Goal: Task Accomplishment & Management: Use online tool/utility

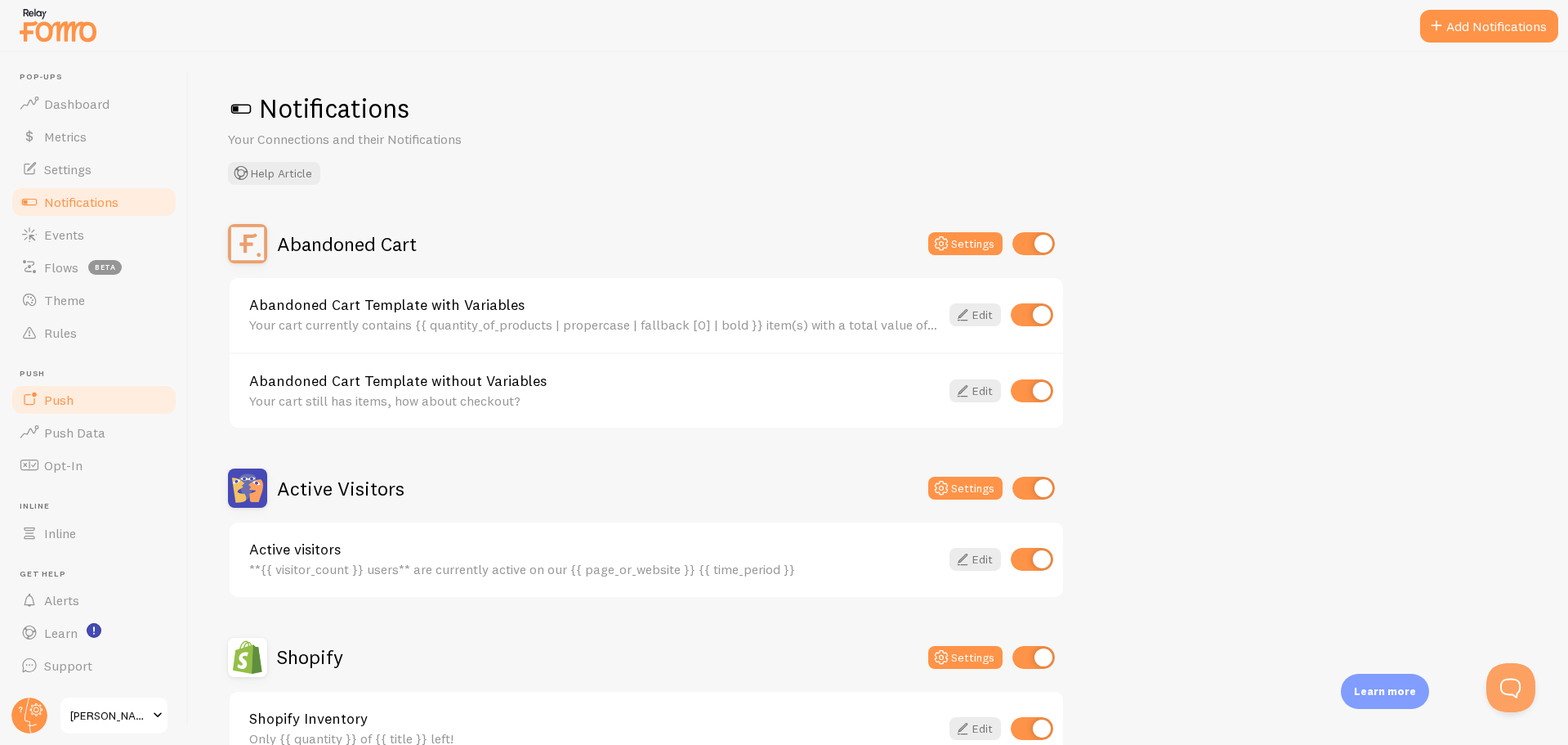
click at [56, 404] on span "Push" at bounding box center [59, 400] width 29 height 16
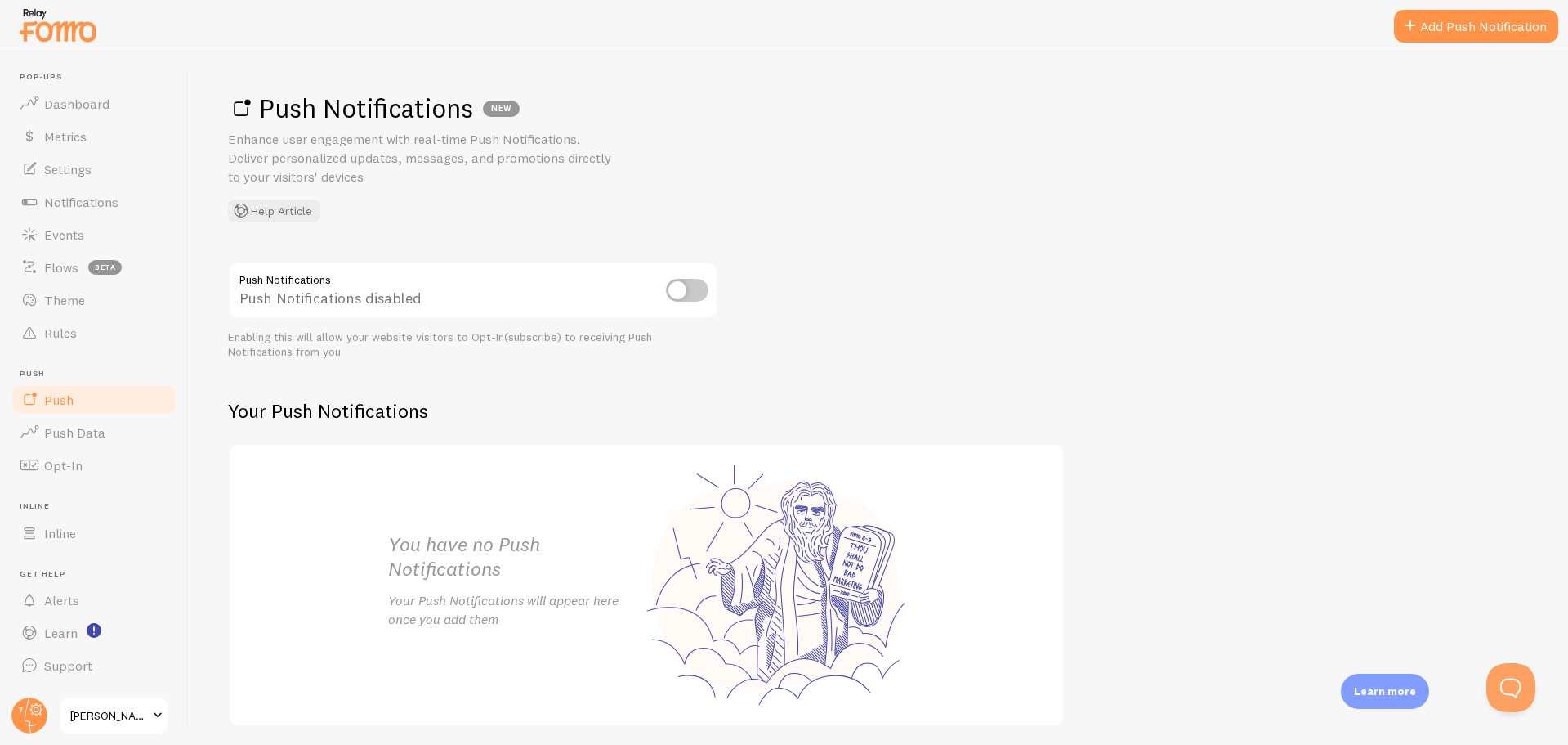
click at [679, 294] on input "checkbox" at bounding box center [687, 290] width 43 height 23
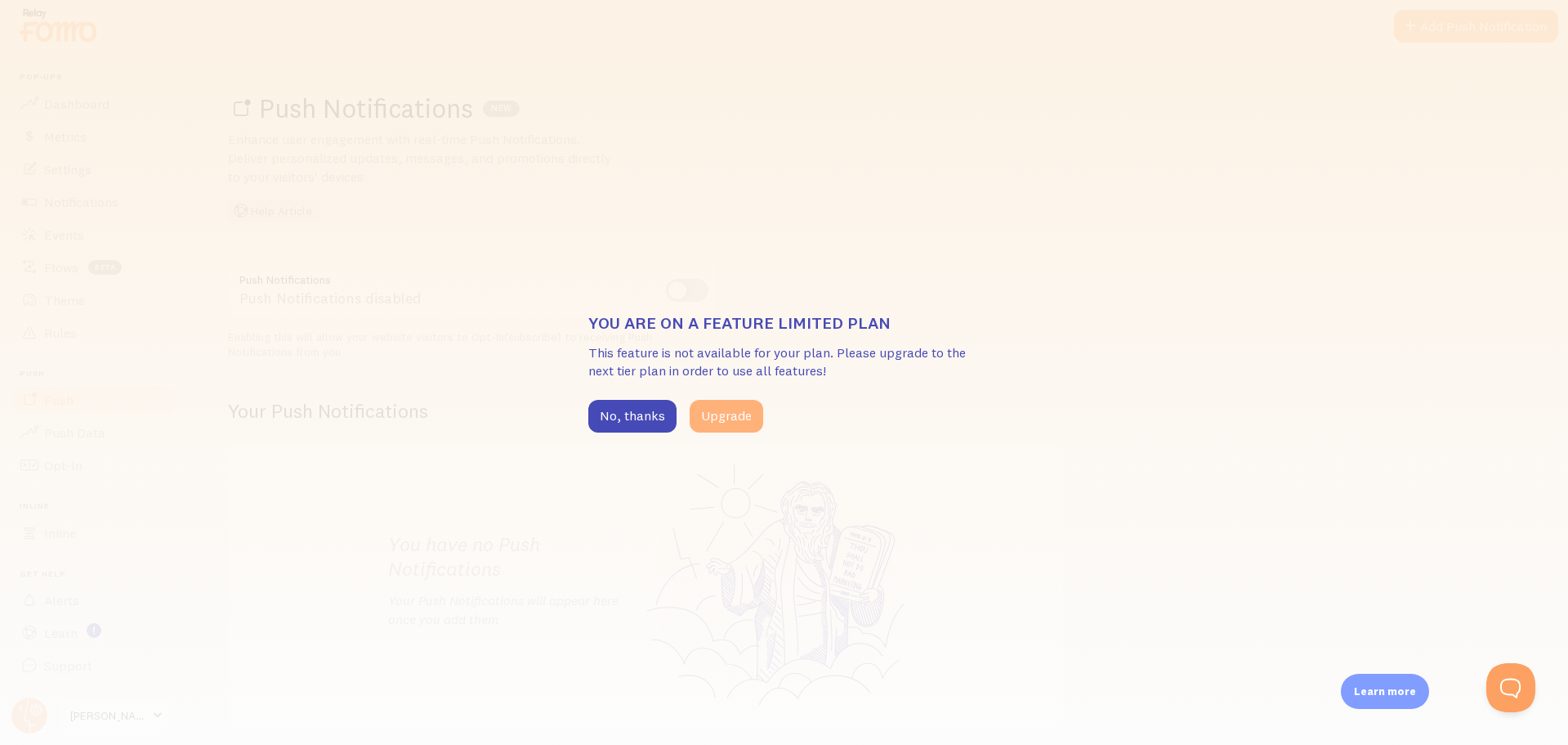
click at [712, 421] on button "Upgrade" at bounding box center [727, 416] width 74 height 32
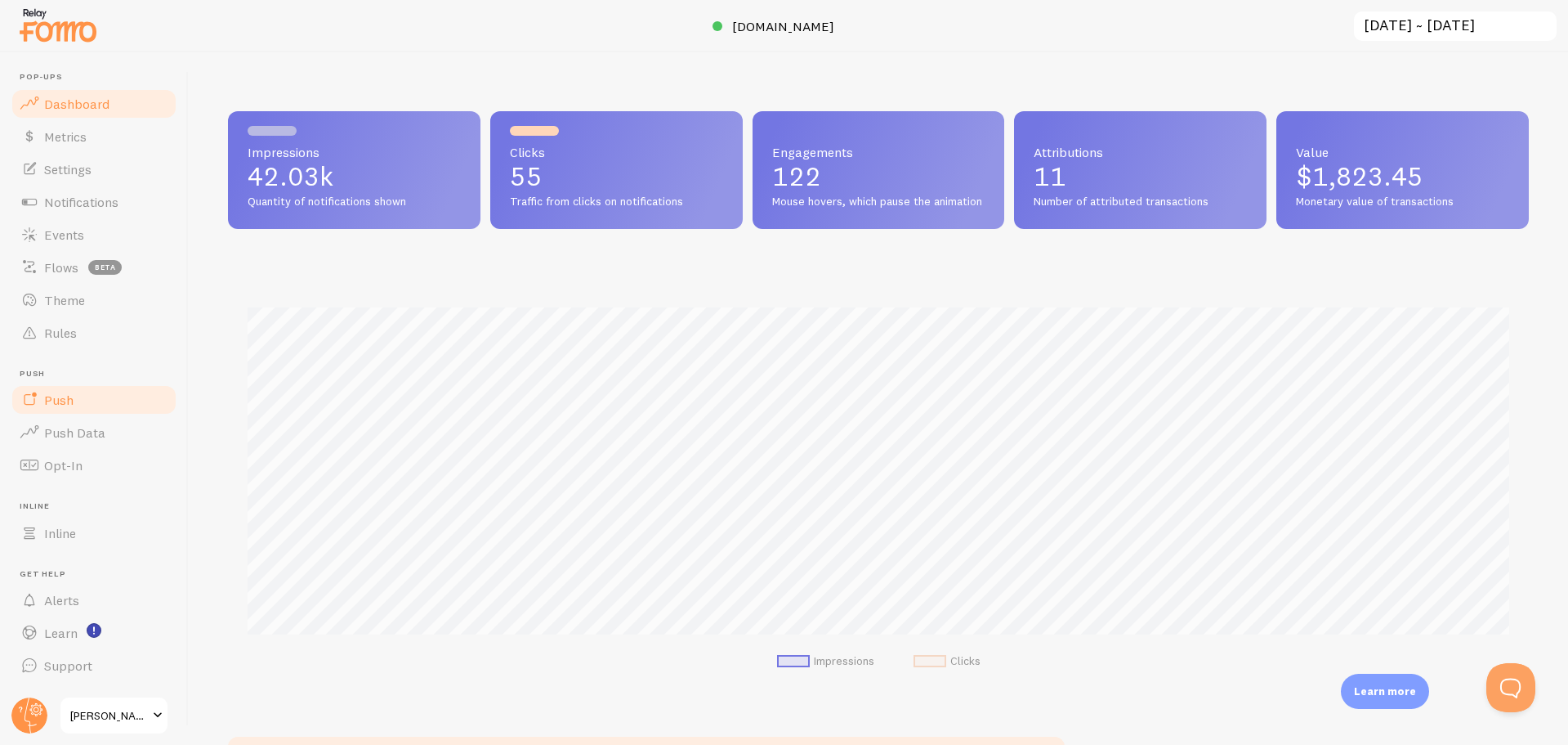
click at [70, 392] on span "Push" at bounding box center [59, 400] width 29 height 16
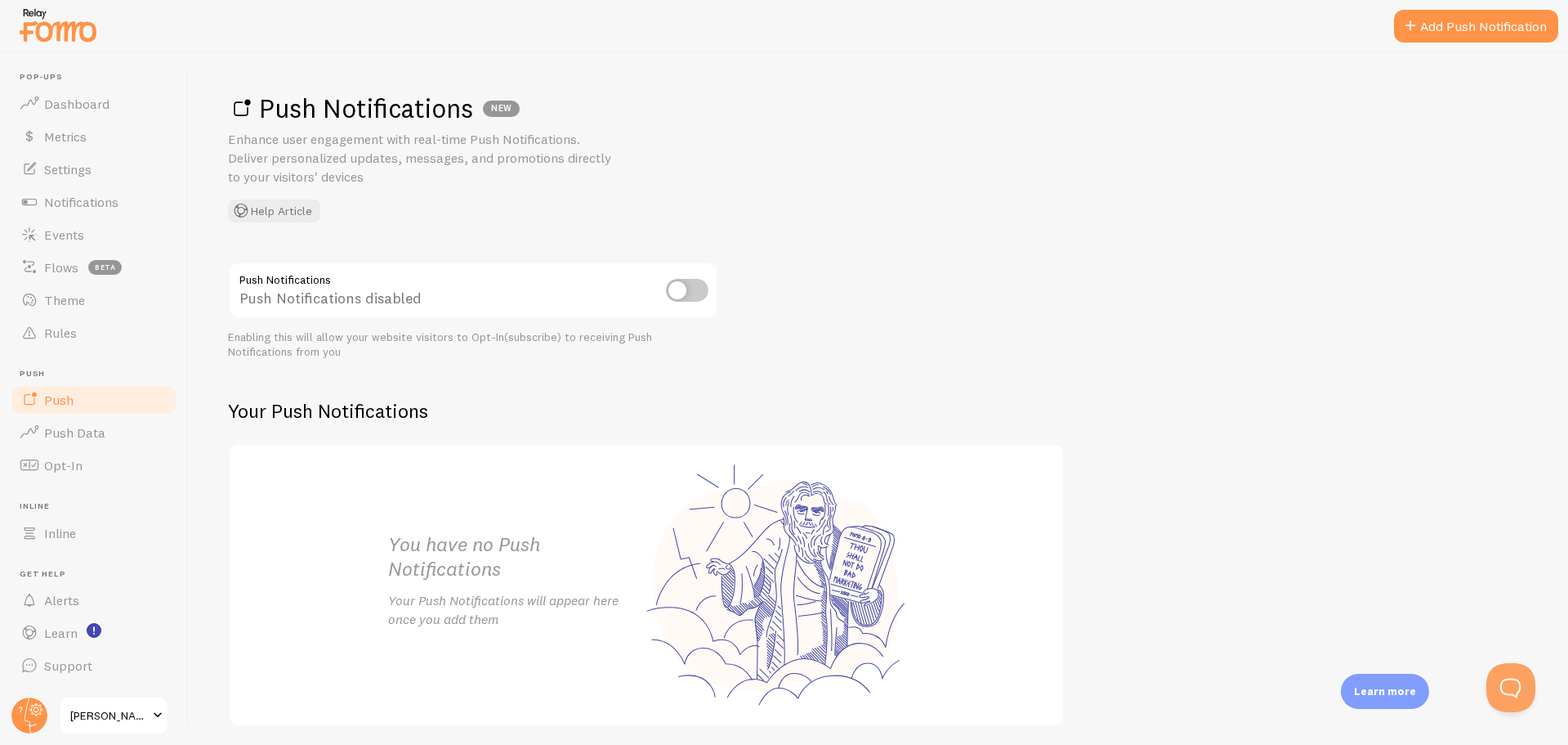
click at [678, 293] on input "checkbox" at bounding box center [687, 290] width 43 height 23
checkbox input "true"
click at [1431, 36] on link "Add Push Notification" at bounding box center [1475, 26] width 164 height 32
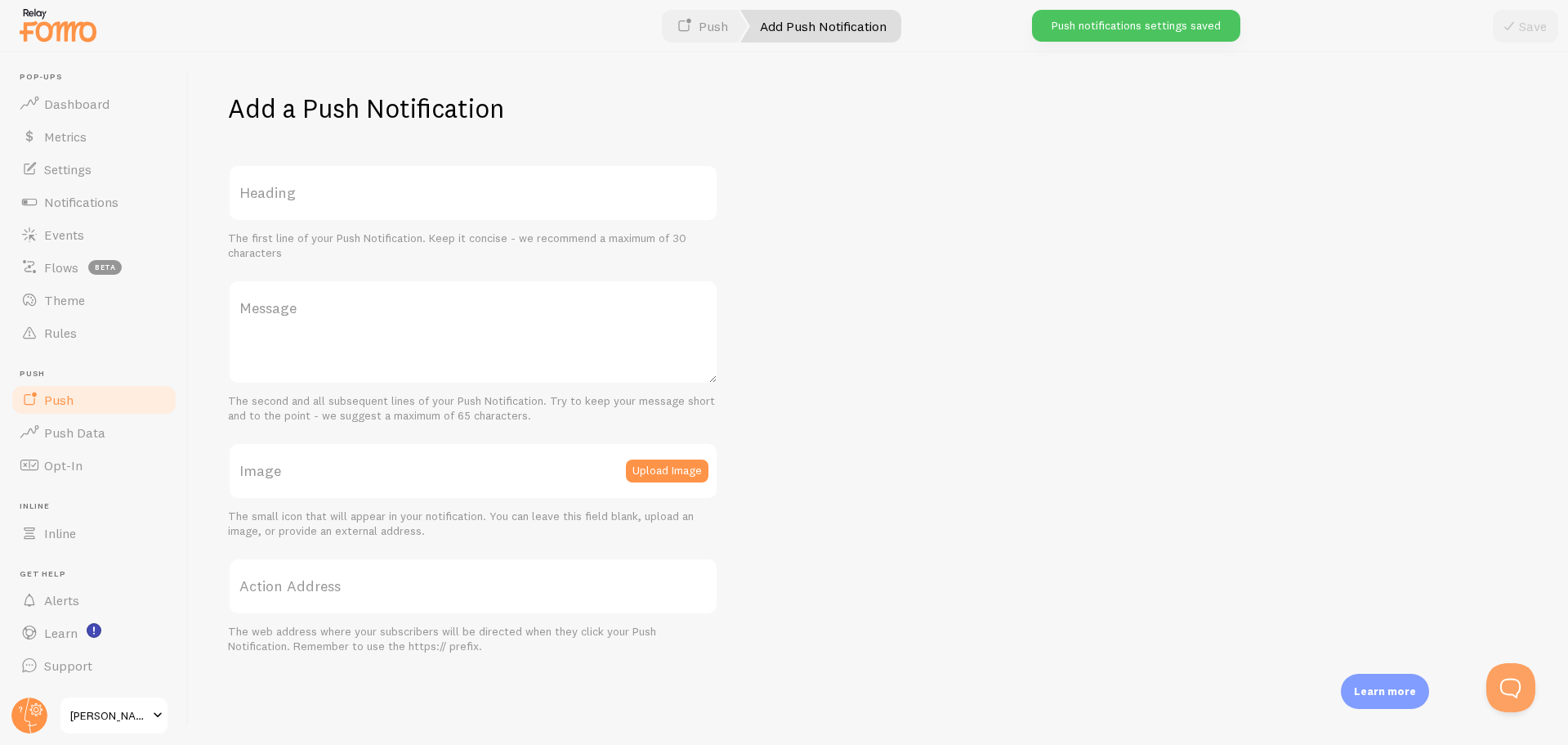
click at [349, 200] on label "Heading" at bounding box center [472, 193] width 490 height 57
click at [349, 200] on input "Heading" at bounding box center [472, 193] width 490 height 57
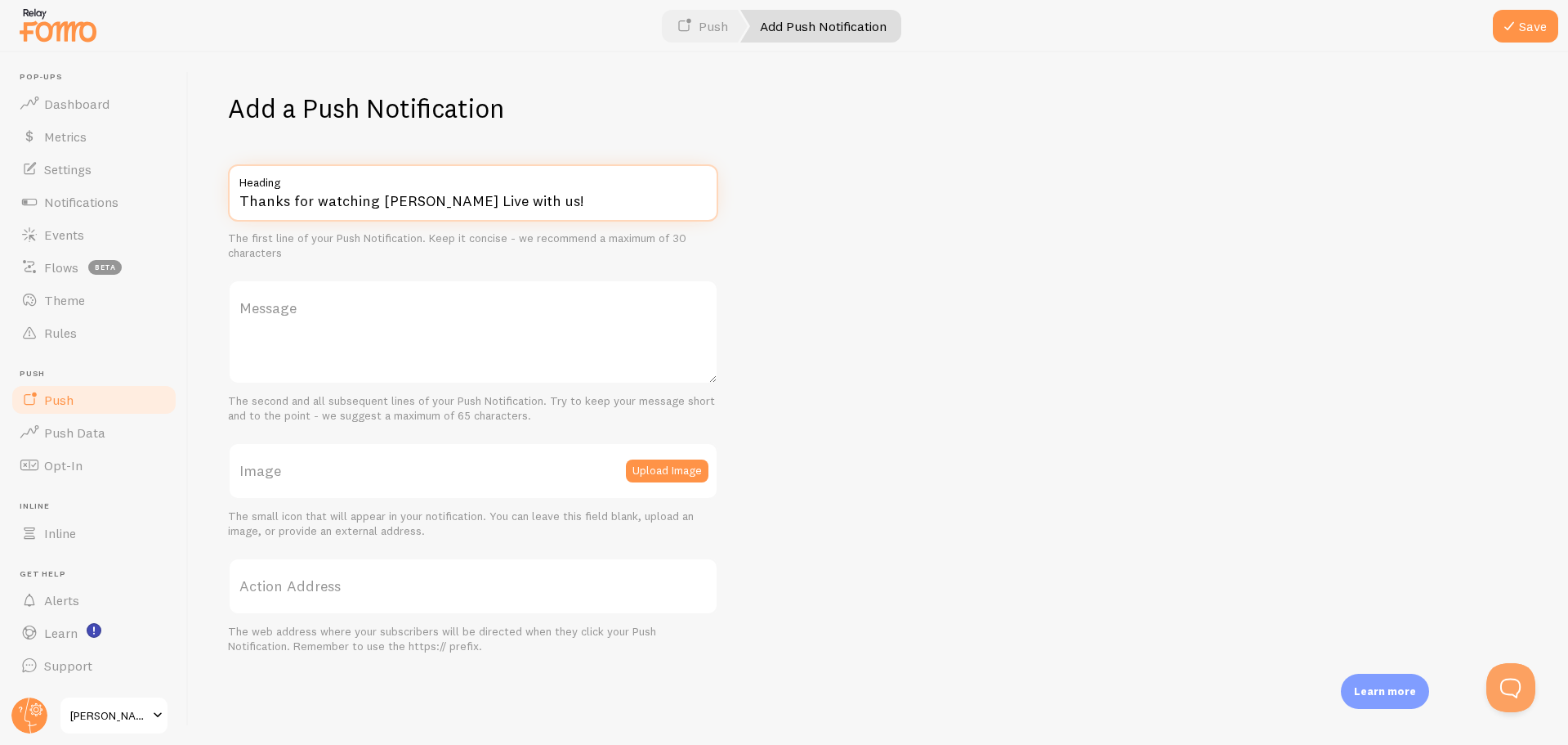
type input "Thanks for watching Nat Angel Live with us!"
click at [639, 350] on textarea "Message" at bounding box center [472, 332] width 490 height 104
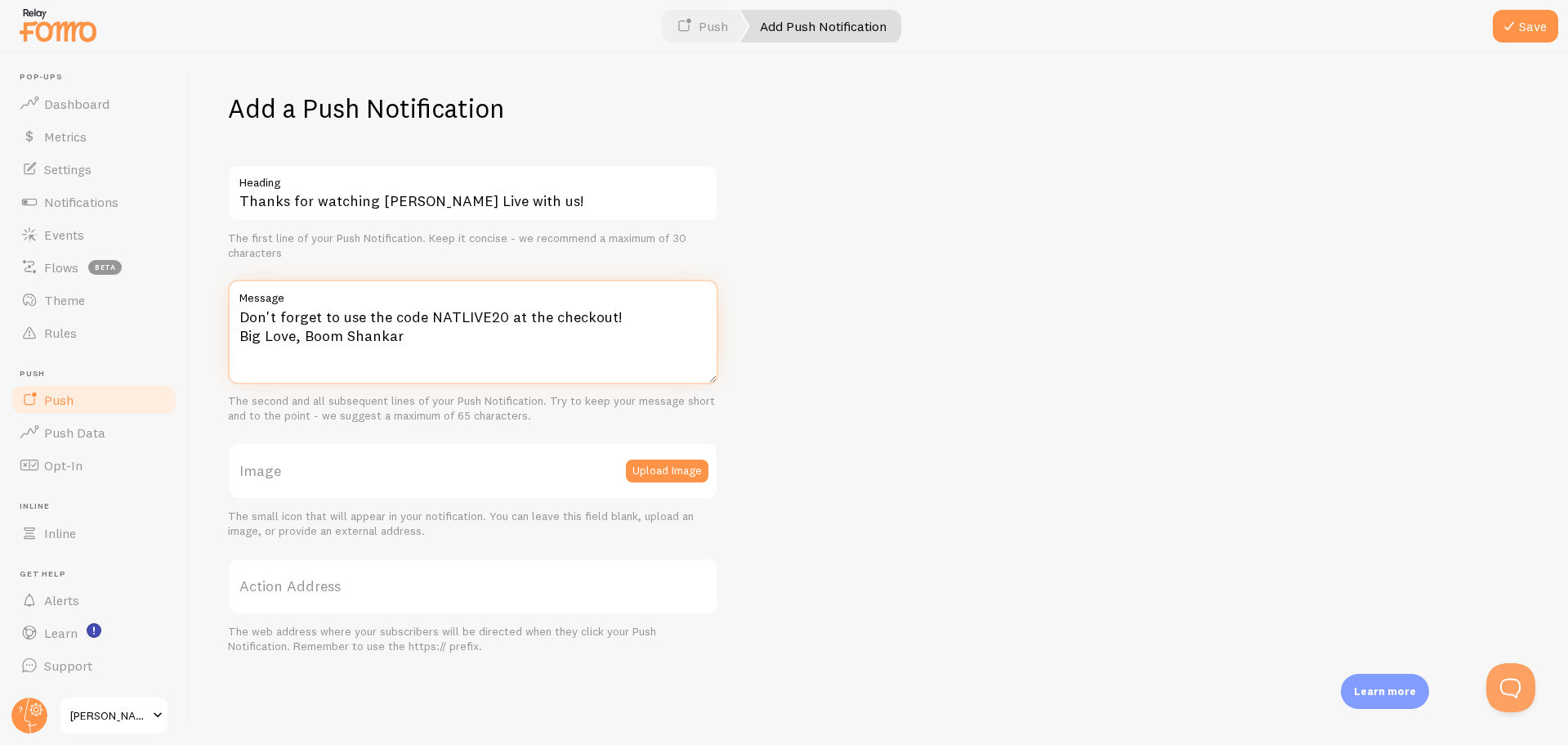
click at [305, 338] on textarea "Don't forget to use the code NATLIVE20 at the checkout! Big Love, Boom Shankar" at bounding box center [472, 332] width 490 height 104
click at [234, 335] on textarea "Don't forget to use the code NATLIVE20 at the checkout! Big Love, Boom Shankar" at bounding box center [472, 332] width 490 height 104
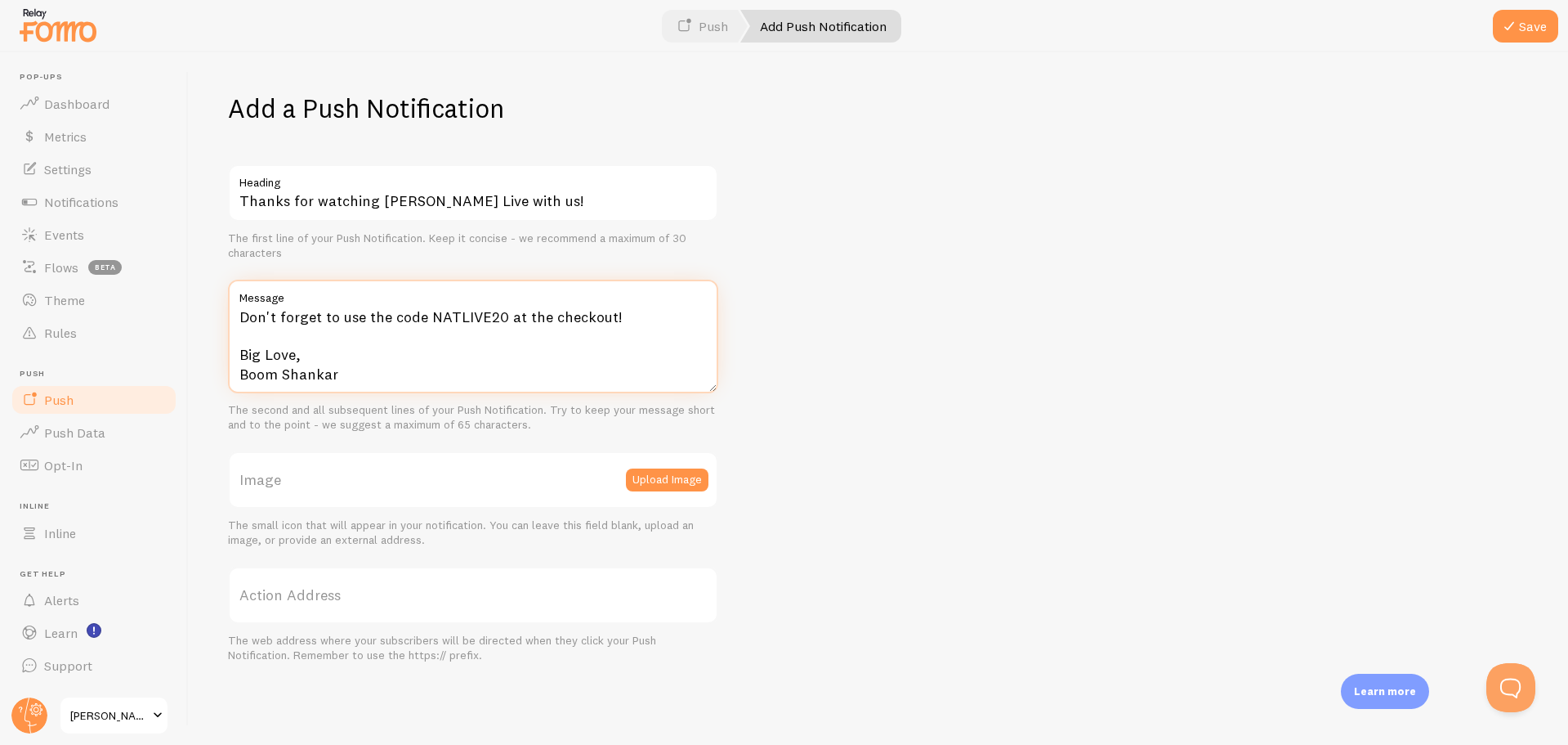
type textarea "Don't forget to use the code NATLIVE20 at the checkout! Big Love, Boom Shankar"
click at [427, 598] on label "Action Address" at bounding box center [472, 595] width 490 height 57
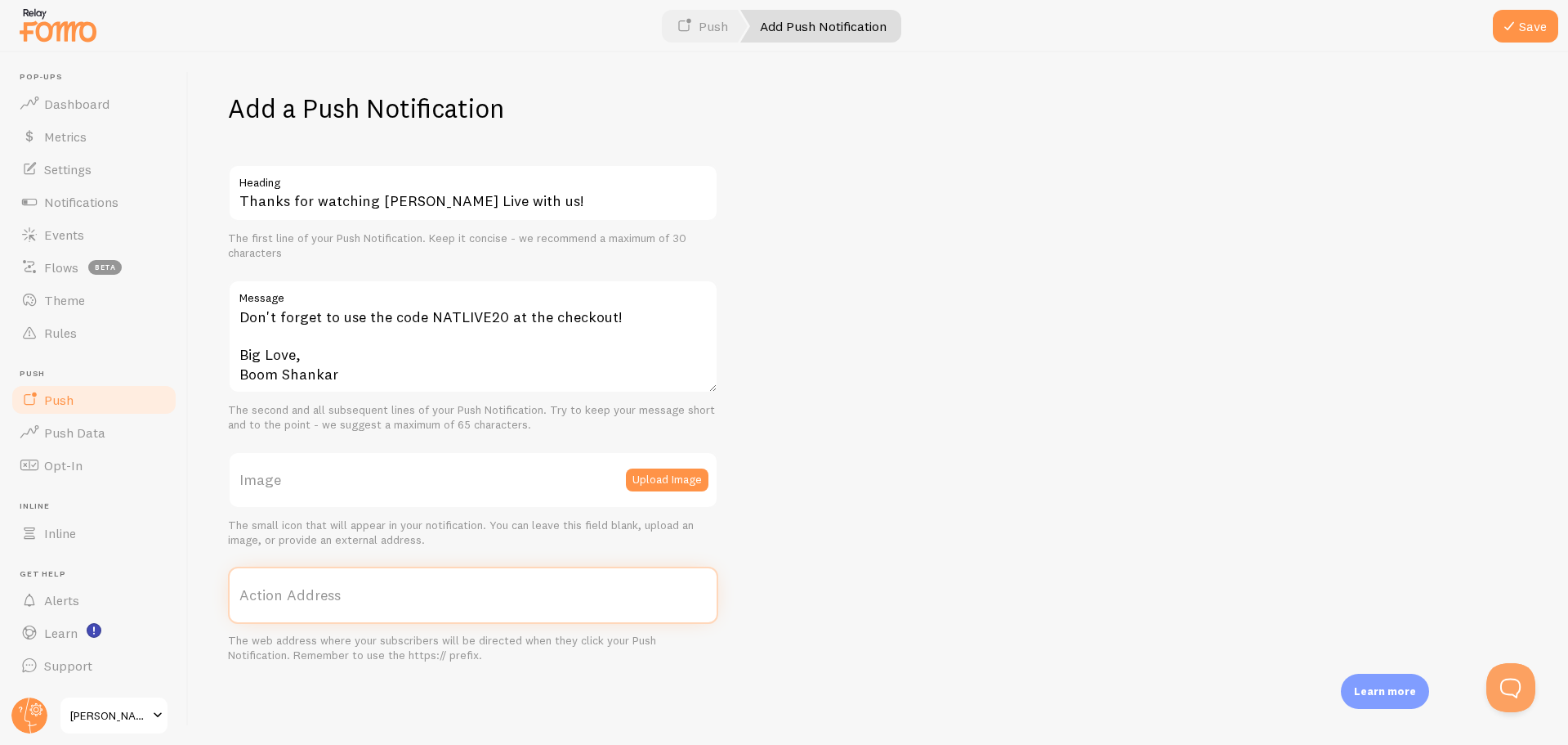
click at [427, 598] on input "Action Address" at bounding box center [472, 595] width 490 height 57
paste input "https://www.boomshankar.com.au/cart"
type input "https://www.boomshankar.com.au/cart"
click at [1531, 28] on button "Save" at bounding box center [1524, 26] width 65 height 32
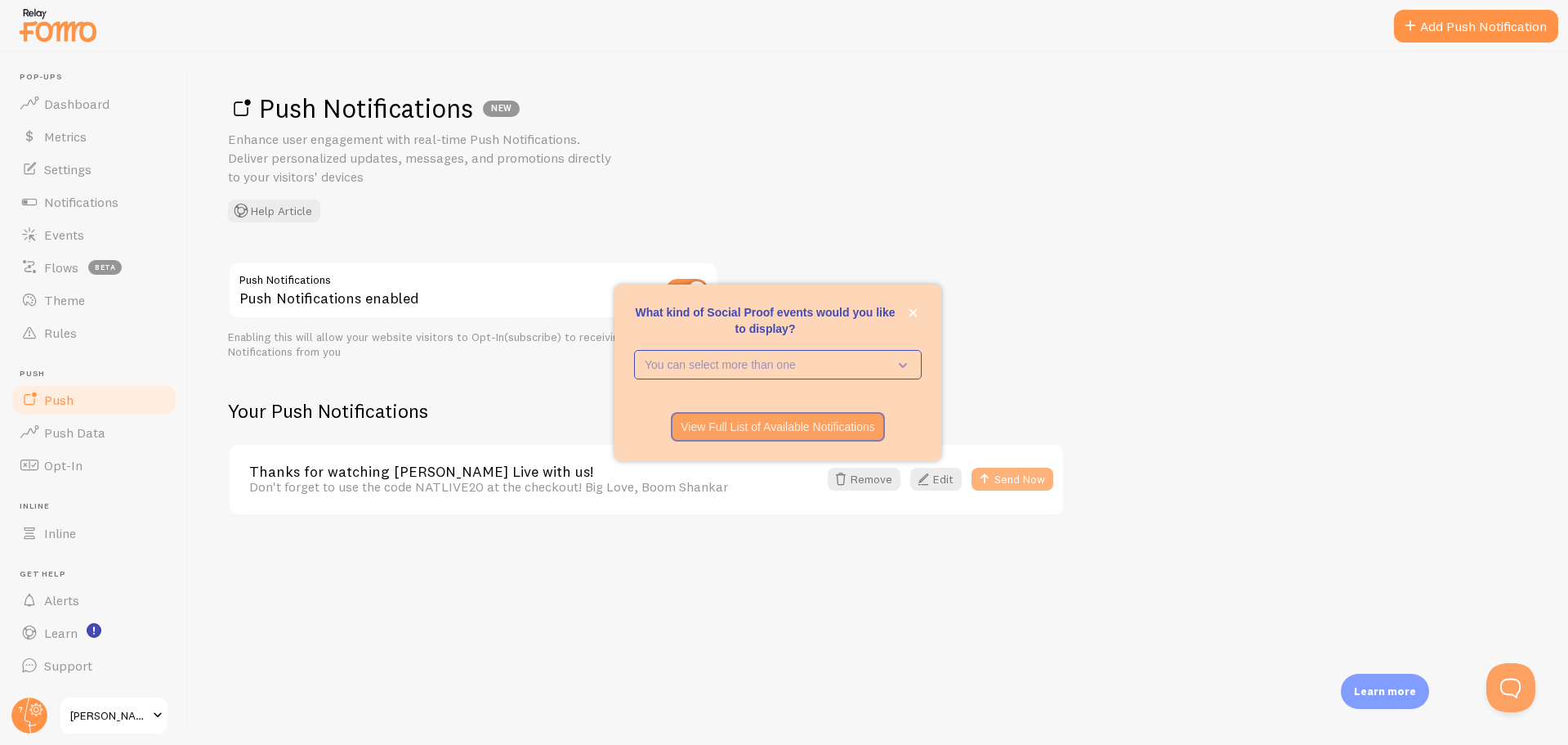
click at [1026, 484] on button "Send Now" at bounding box center [1012, 479] width 82 height 23
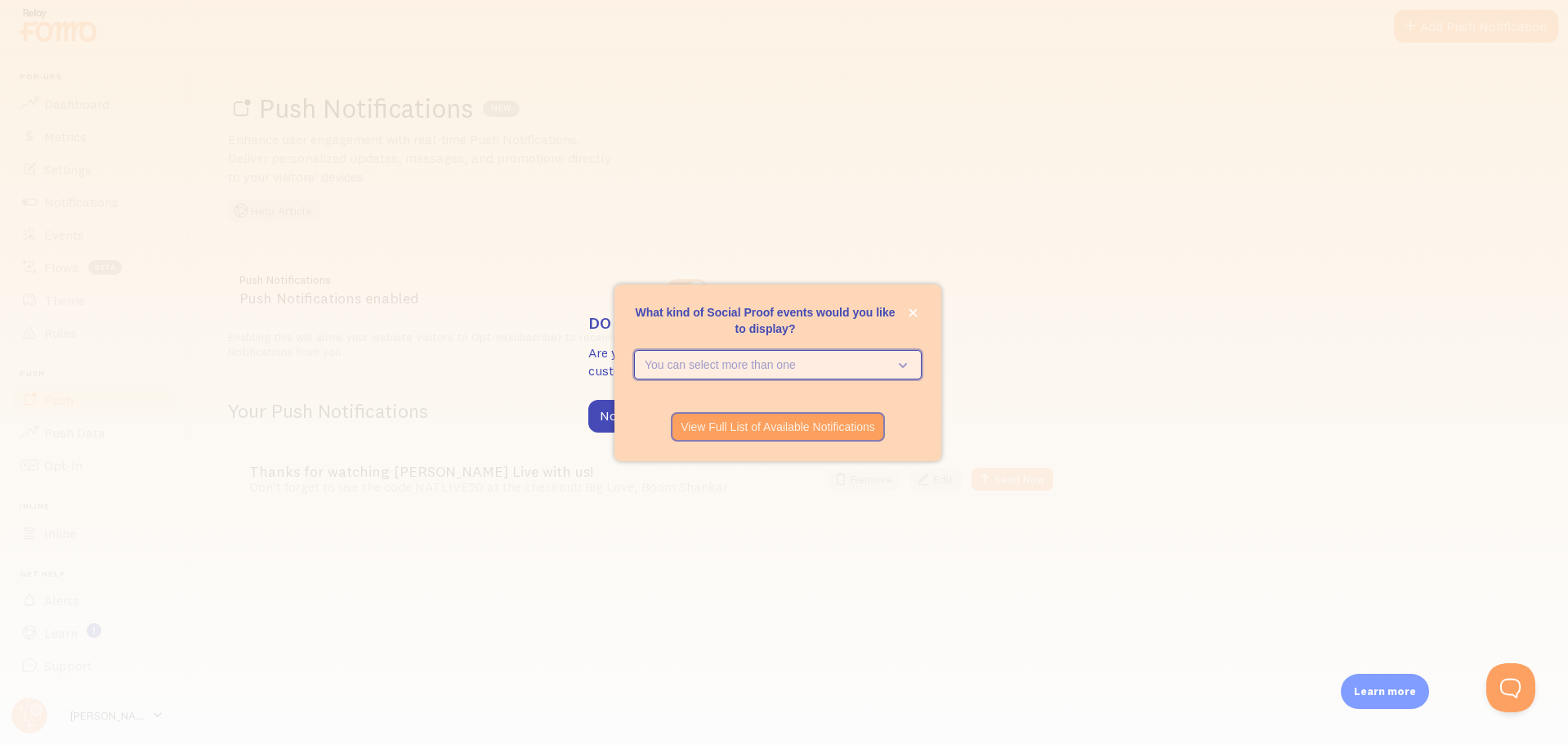
click at [902, 356] on icon "What kind of Social Proof events would you like to display?" at bounding box center [899, 364] width 23 height 18
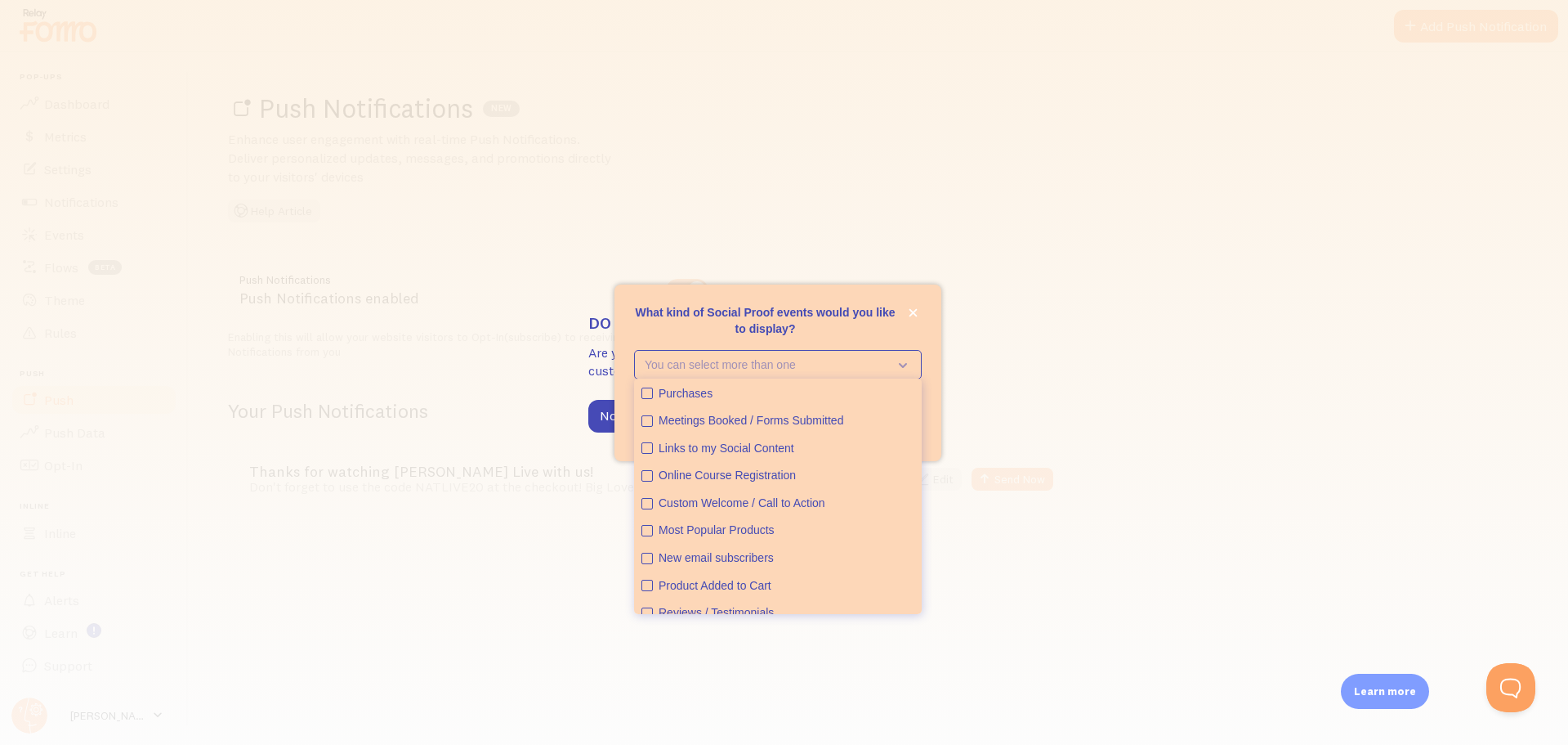
drag, startPoint x: 854, startPoint y: 324, endPoint x: 888, endPoint y: 315, distance: 35.2
click at [855, 323] on p "What kind of Social Proof events would you like to display?" at bounding box center [777, 320] width 287 height 32
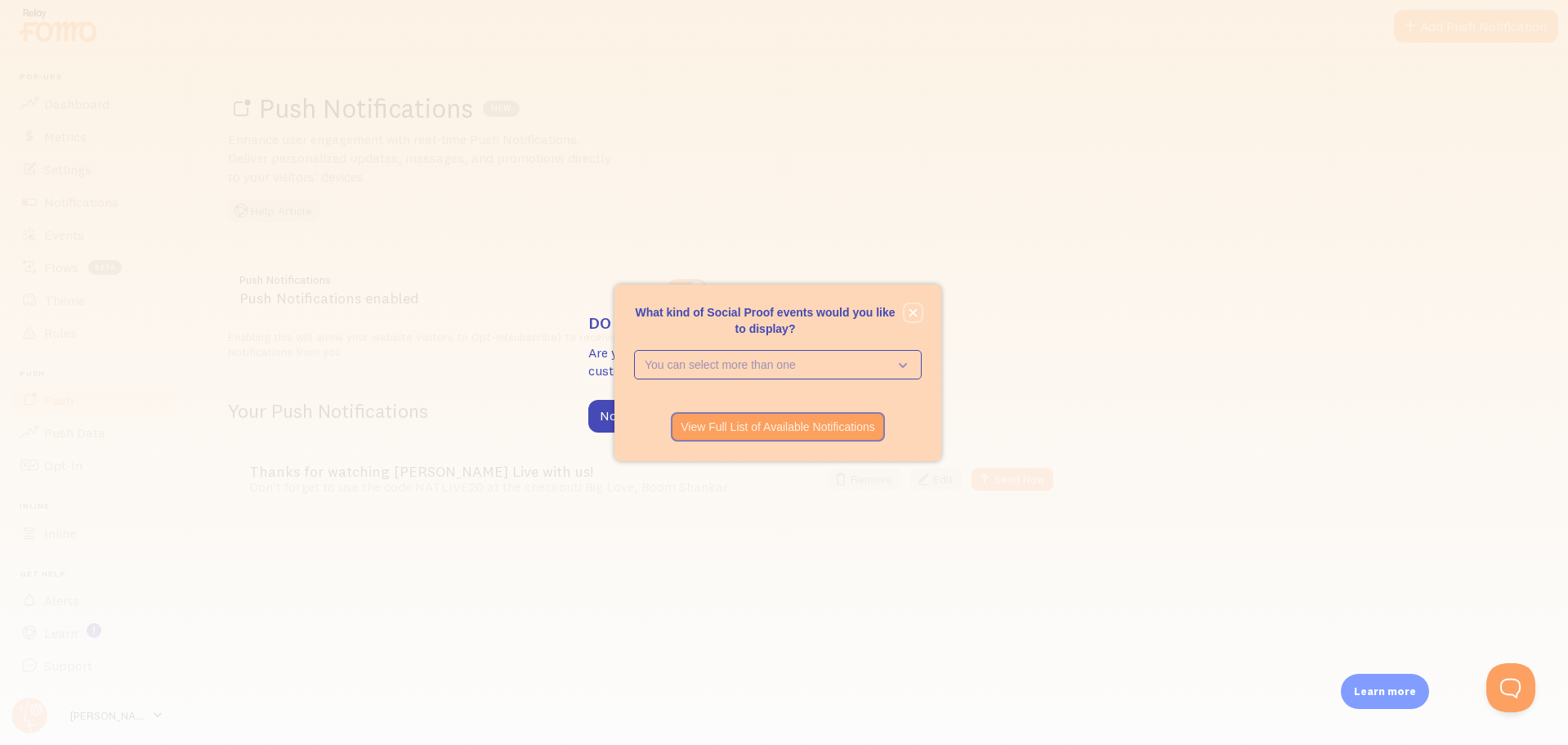
click at [910, 308] on icon "close," at bounding box center [913, 312] width 9 height 9
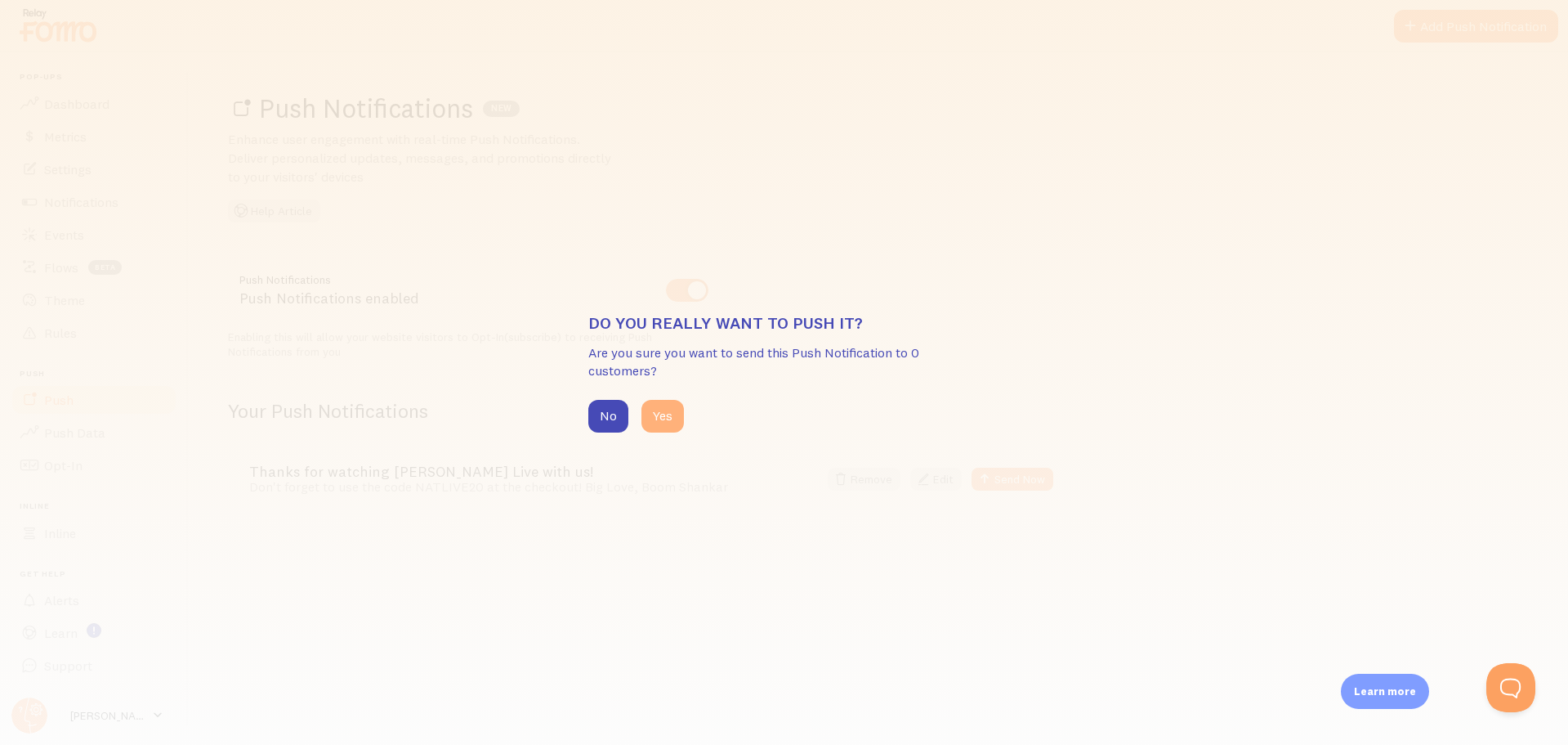
click at [658, 420] on button "Yes" at bounding box center [662, 416] width 43 height 32
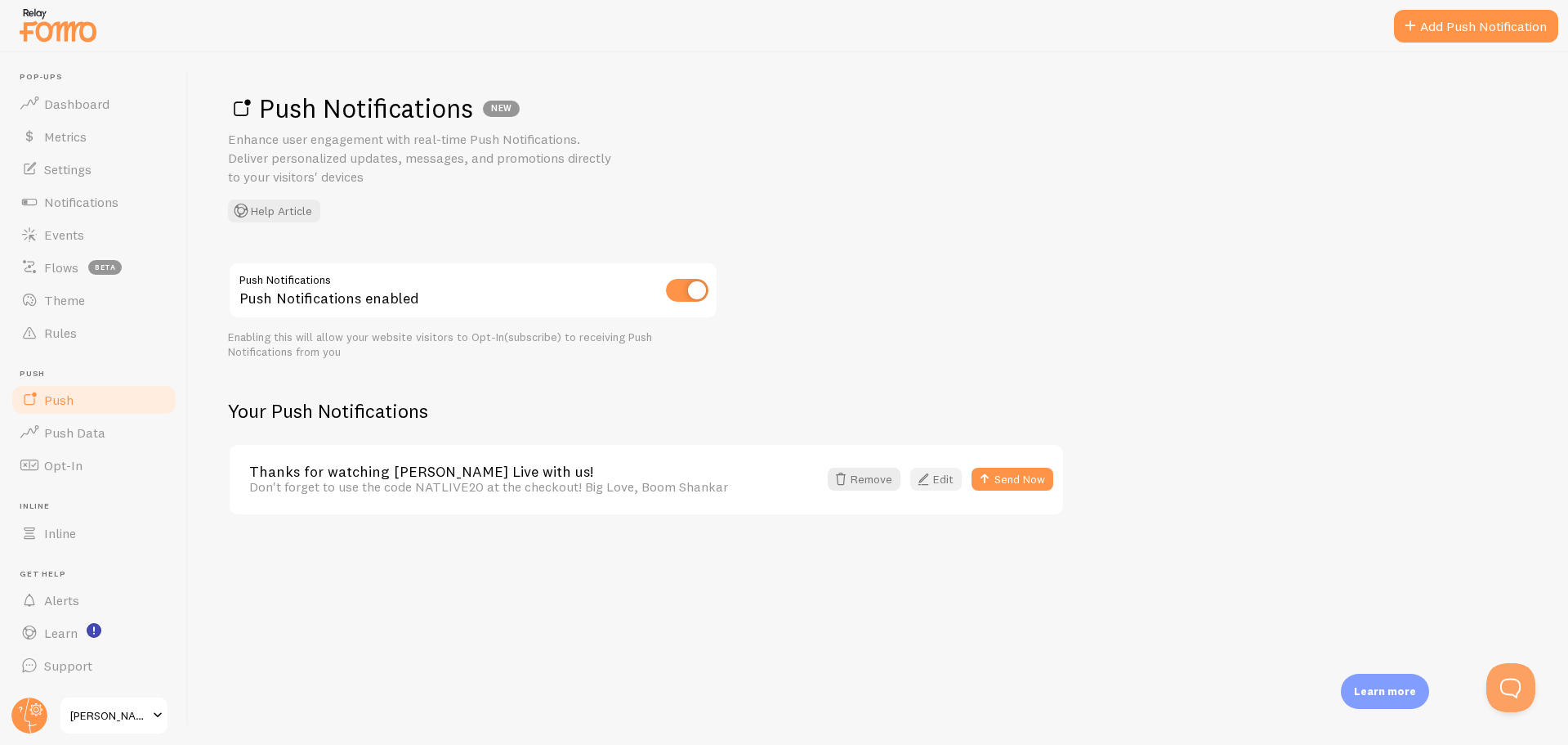
click at [922, 483] on span at bounding box center [923, 478] width 20 height 20
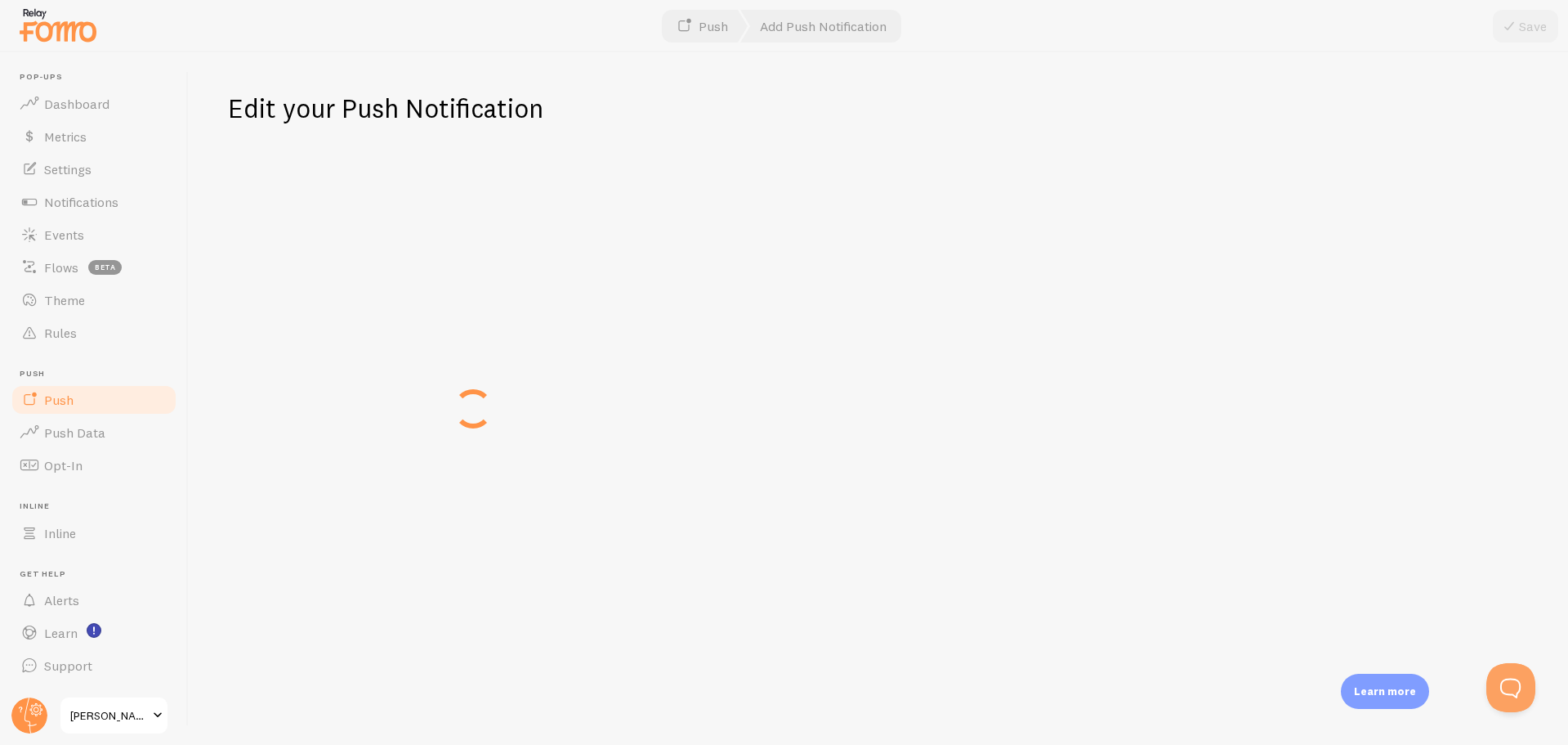
type input "Thanks for watching Nat Angel Live with us!"
type textarea "Don't forget to use the code NATLIVE20 at the checkout! Big Love, Boom Shankar"
type input "https://www.boomshankar.com.au/cart"
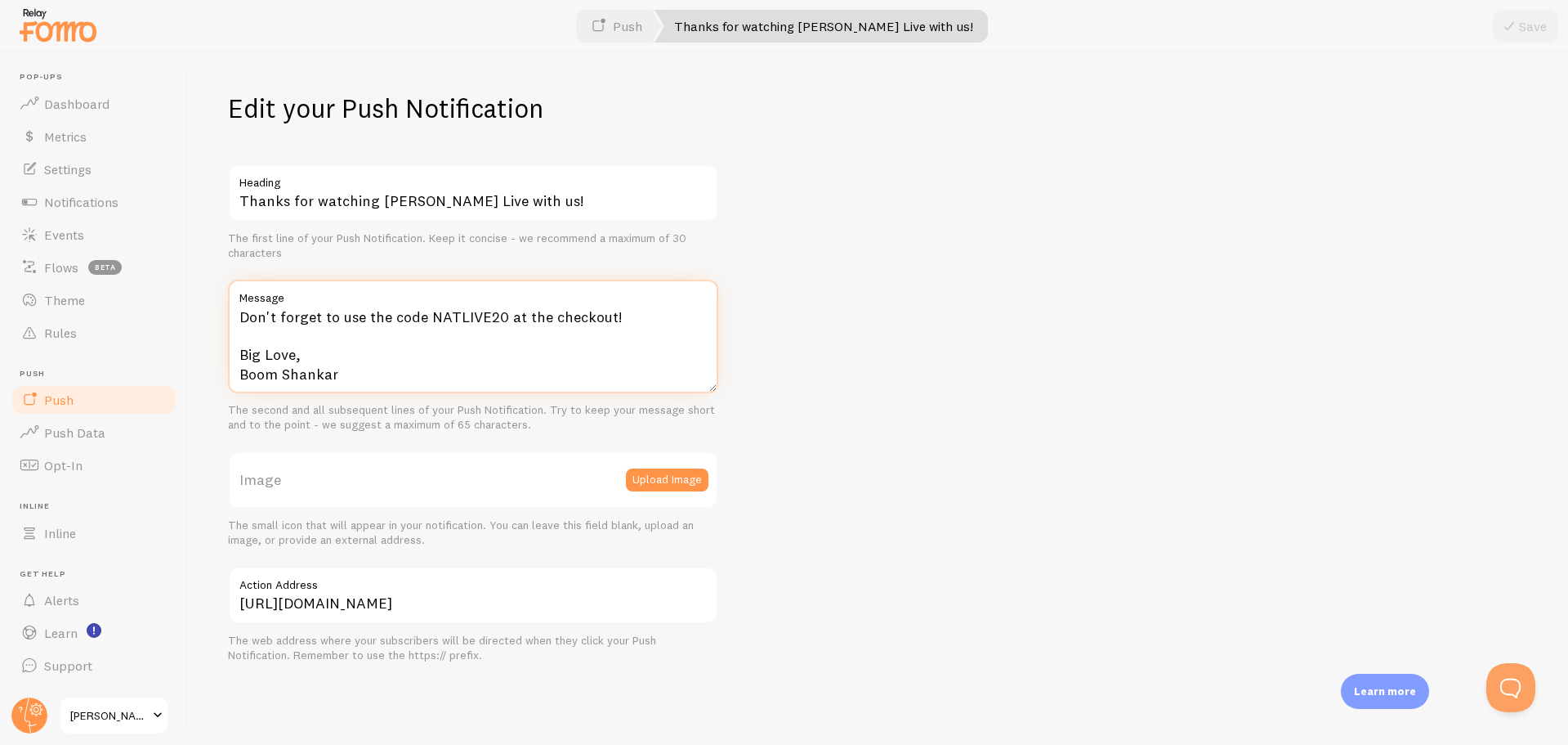
drag, startPoint x: 428, startPoint y: 339, endPoint x: 420, endPoint y: 343, distance: 8.9
click at [427, 340] on textarea "Don't forget to use the code NATLIVE20 at the checkout! Big Love, Boom Shankar" at bounding box center [472, 337] width 490 height 114
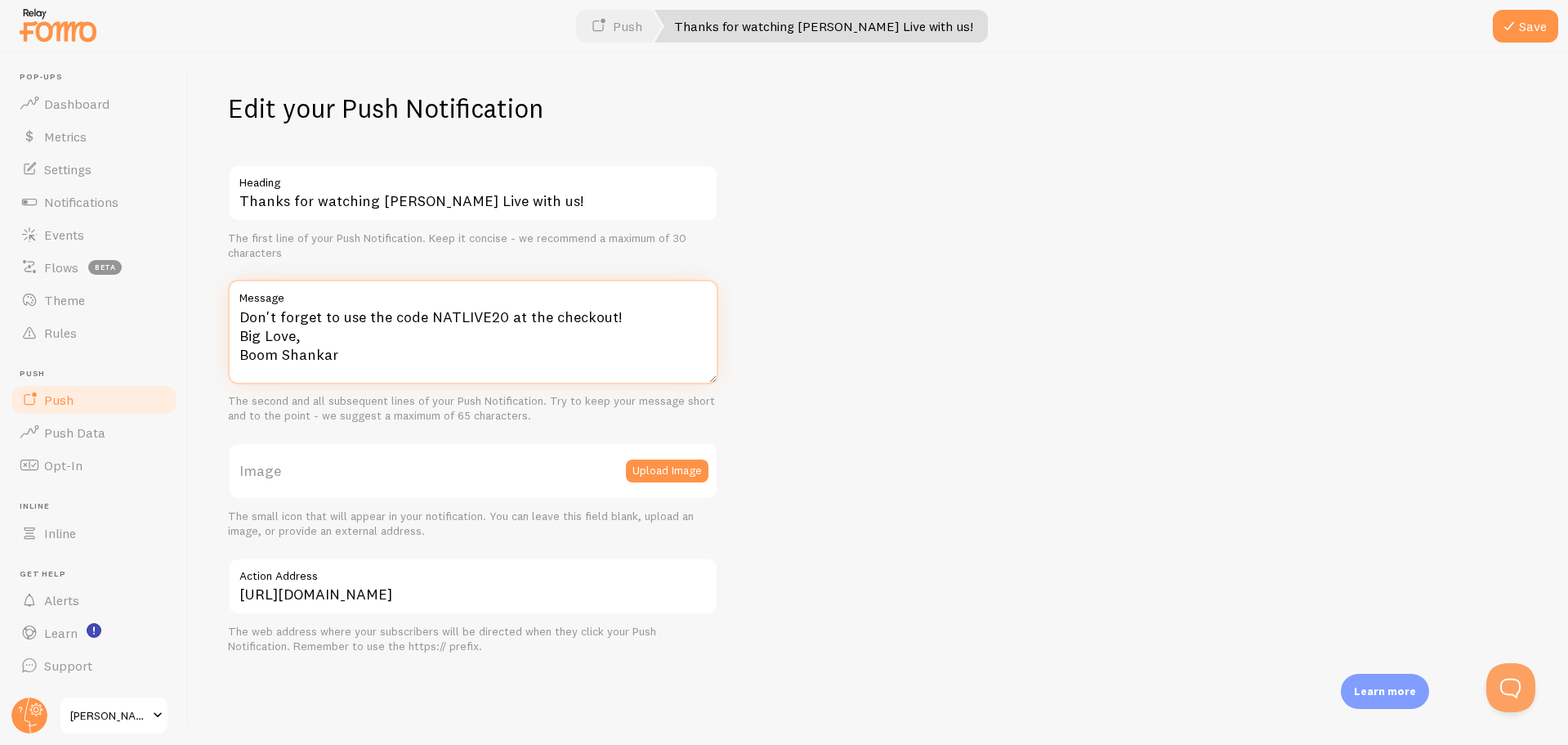
type textarea "Don't forget to use the code NATLIVE20 at the checkout! Big Love, Boom Shankar"
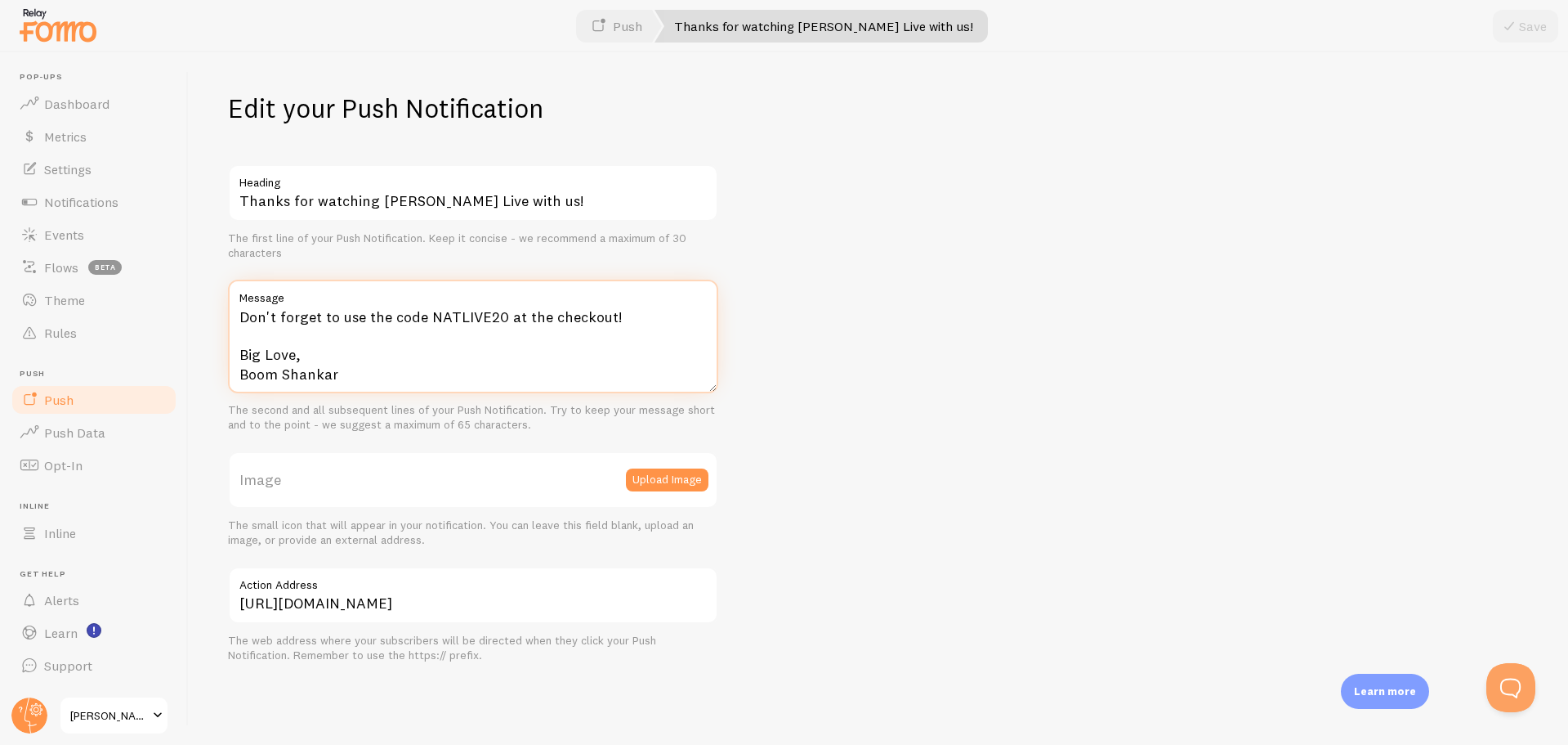
drag, startPoint x: 591, startPoint y: 392, endPoint x: 569, endPoint y: 401, distance: 23.8
click at [589, 393] on div "Don't forget to use the code NATLIVE20 at the checkout! Big Love, Boom Shankar …" at bounding box center [472, 356] width 490 height 152
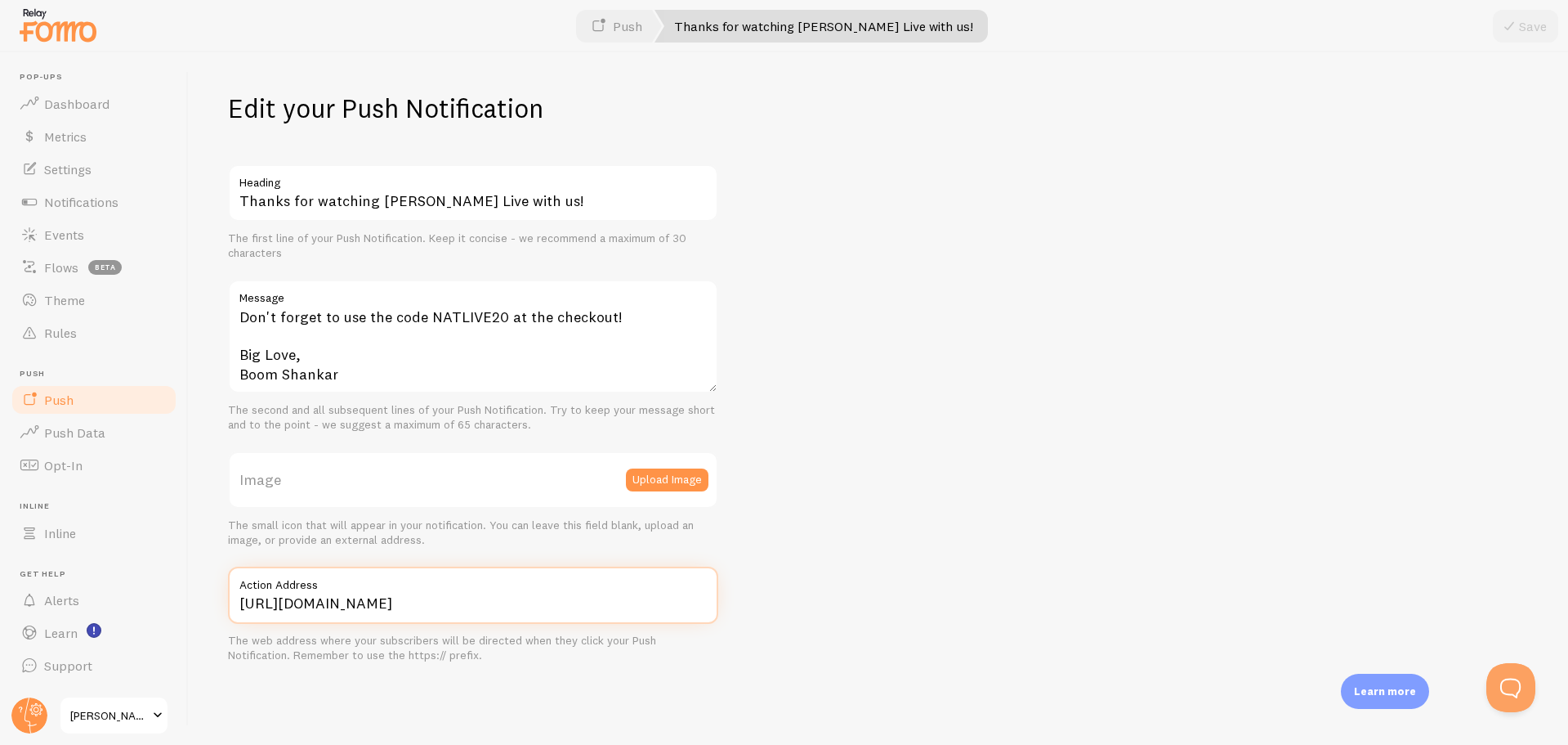
click at [555, 615] on input "https://www.boomshankar.com.au/cart" at bounding box center [472, 595] width 490 height 57
click at [680, 486] on button "Upload Image" at bounding box center [667, 479] width 83 height 23
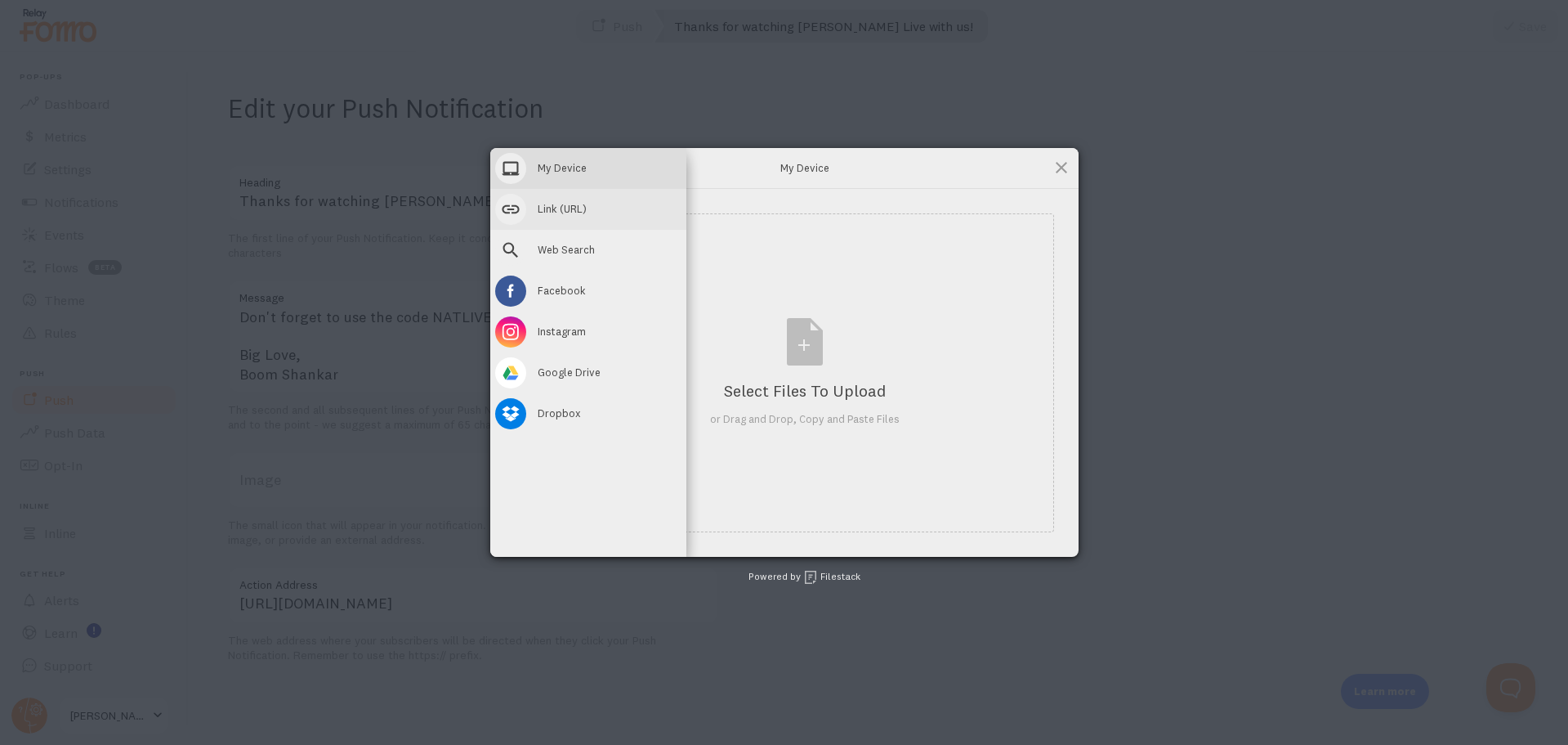
click at [511, 208] on span at bounding box center [510, 209] width 31 height 31
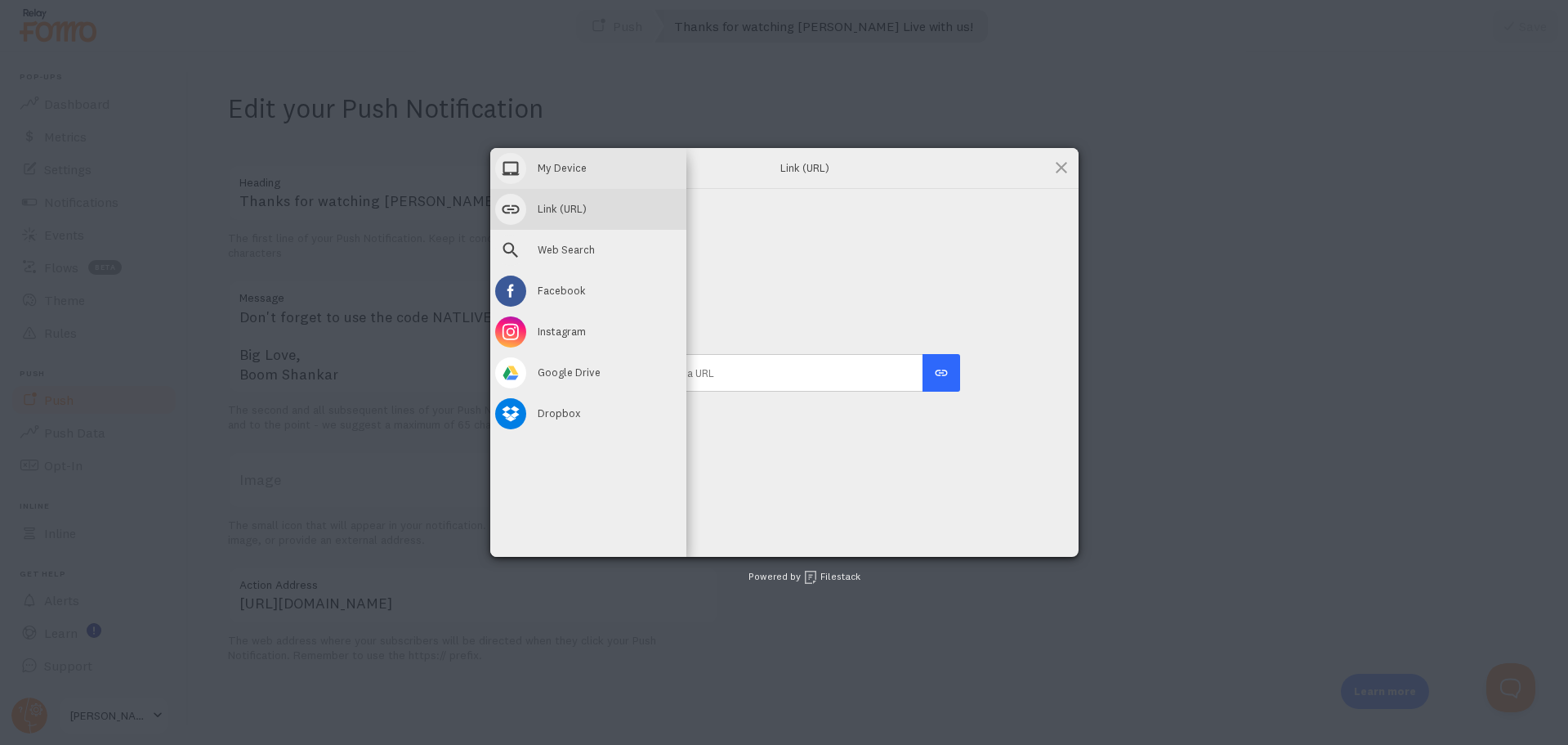
click at [538, 177] on div "My Device" at bounding box center [588, 168] width 196 height 41
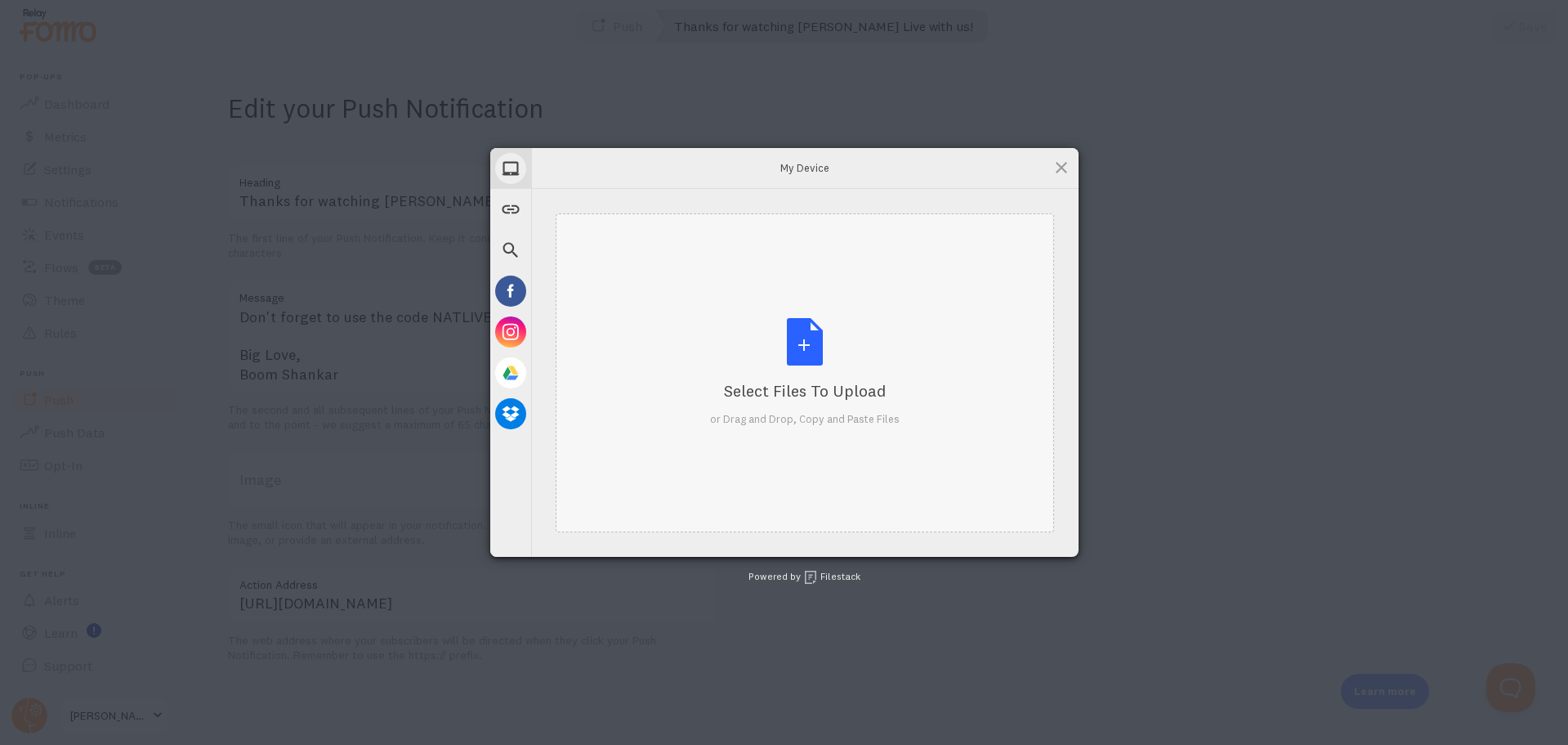
click at [846, 427] on div "Select Files to Upload or Drag and Drop, Copy and Paste Files" at bounding box center [804, 373] width 498 height 319
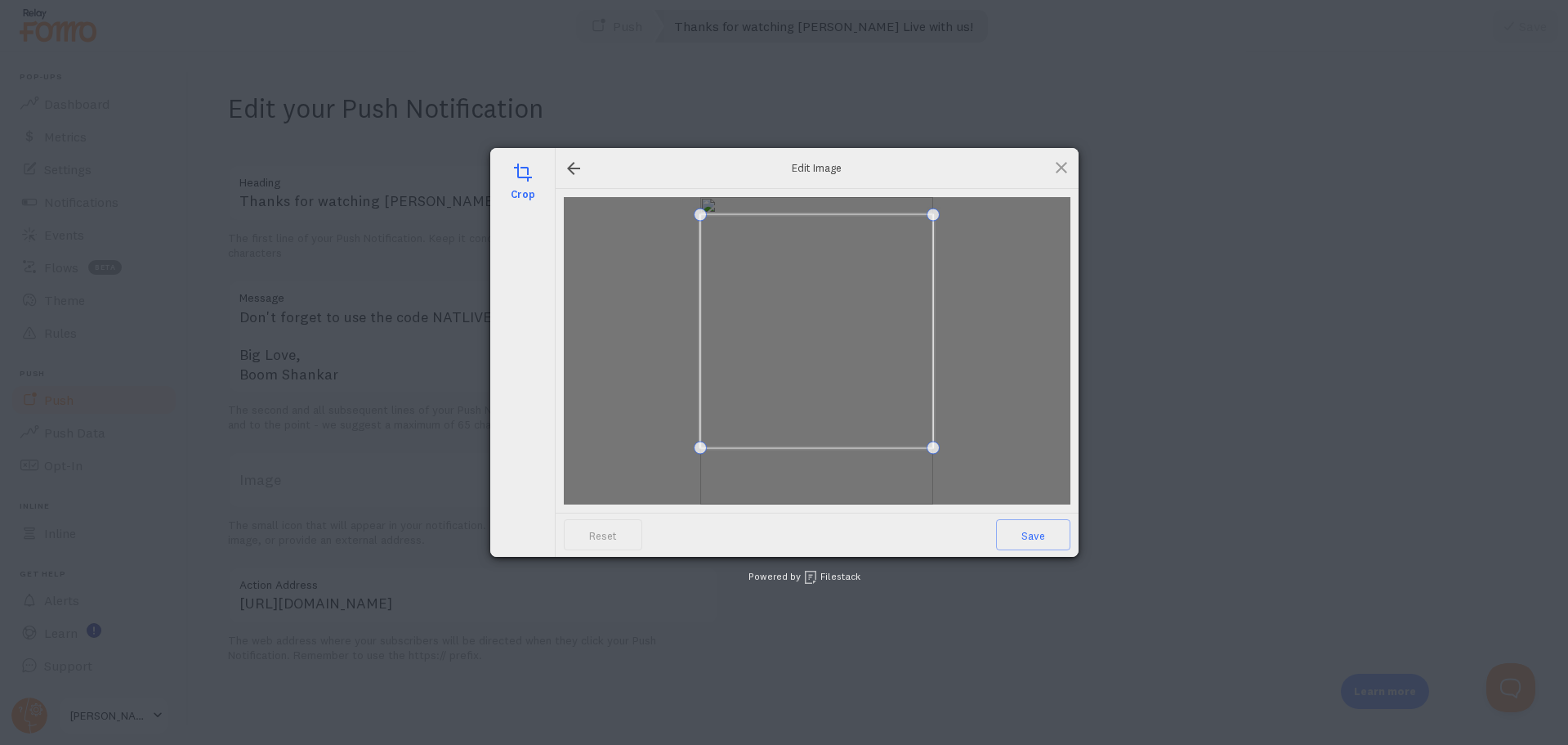
click at [815, 298] on span at bounding box center [817, 331] width 233 height 233
click at [825, 300] on span at bounding box center [817, 324] width 233 height 233
click at [1033, 545] on span "Save" at bounding box center [1033, 534] width 74 height 31
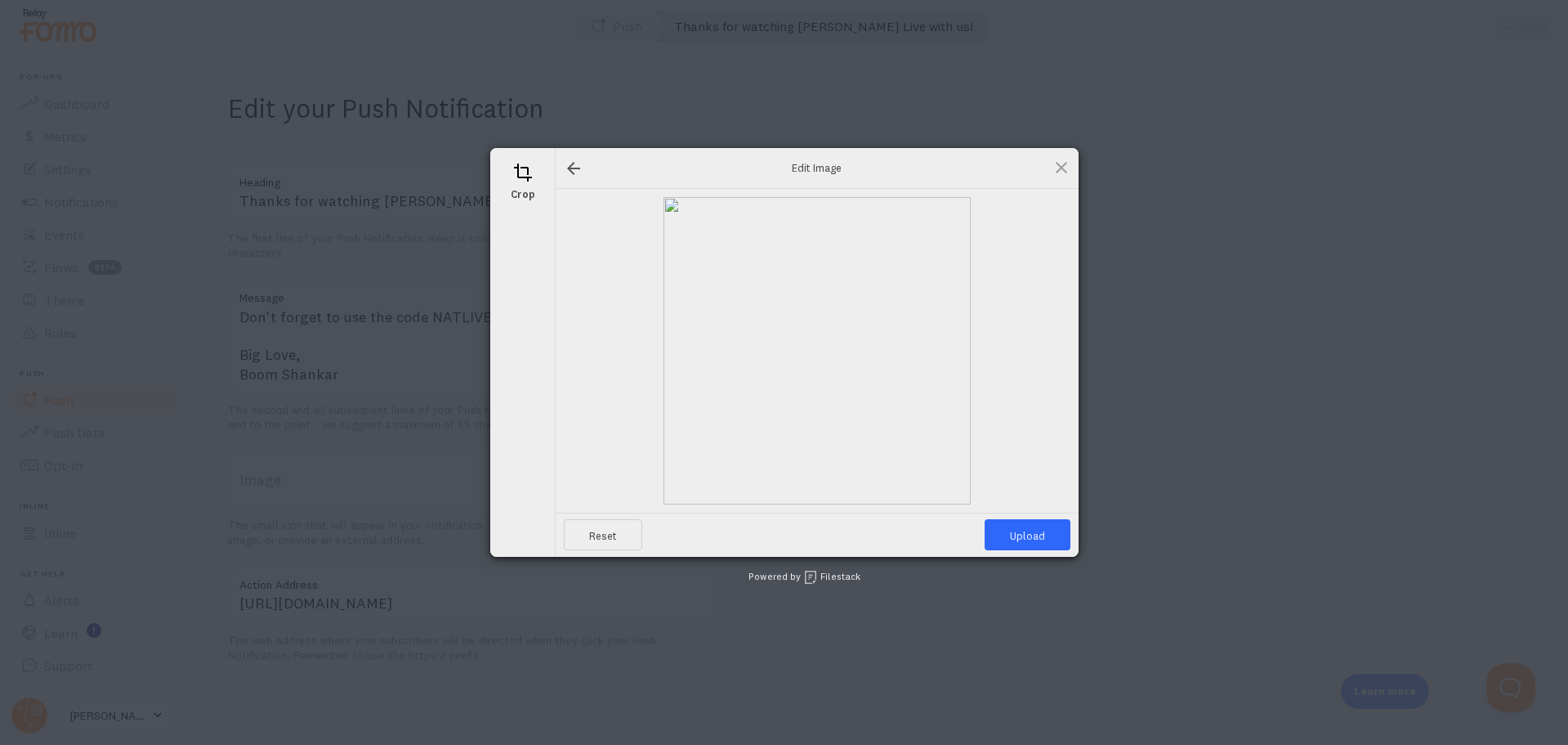
click at [1013, 539] on span "Upload" at bounding box center [1027, 534] width 85 height 31
type input "https://process.filestackapi.com/ApqhzE1ldTzuKSj33adqez/resize=width:170,height…"
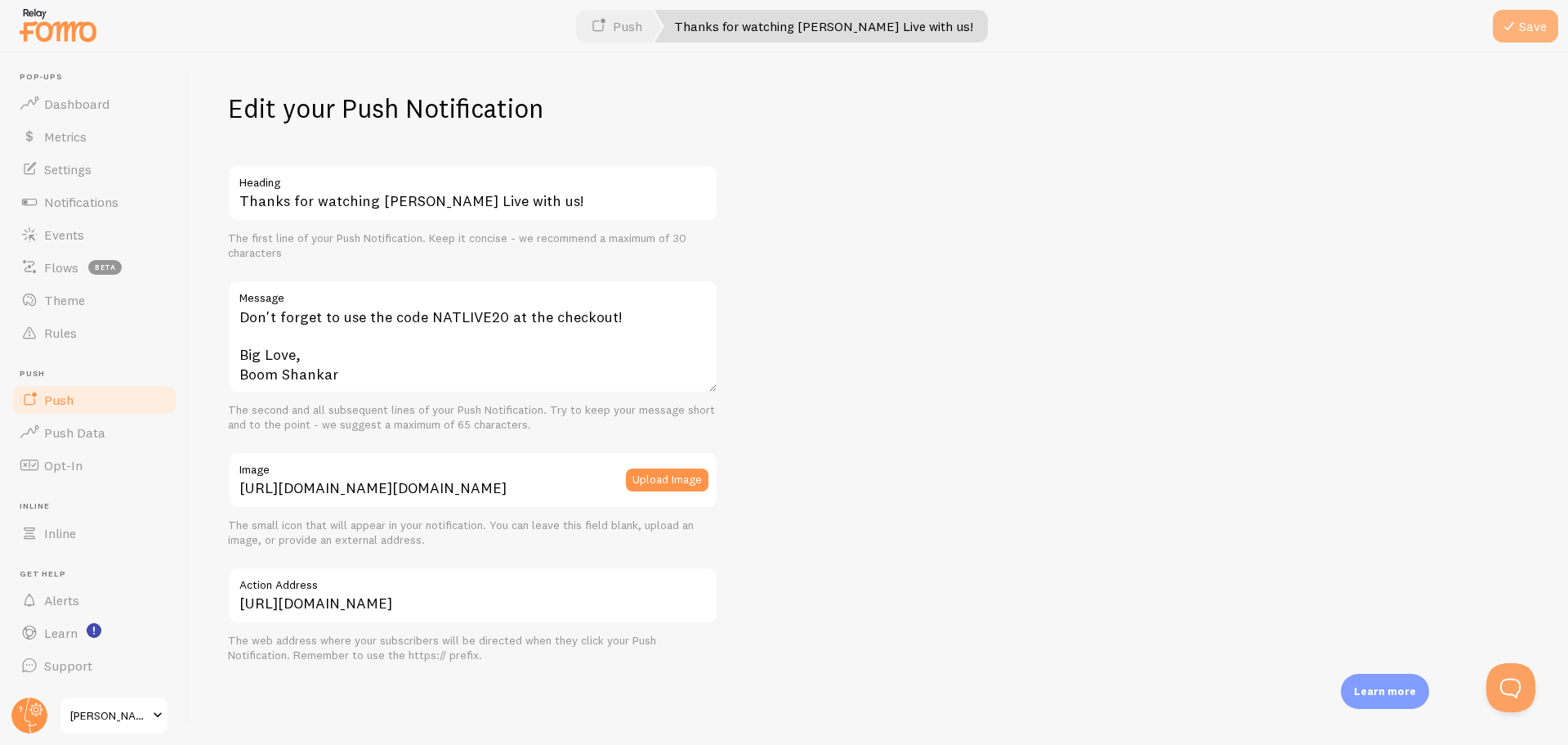
click at [1520, 32] on button "Save" at bounding box center [1524, 26] width 65 height 32
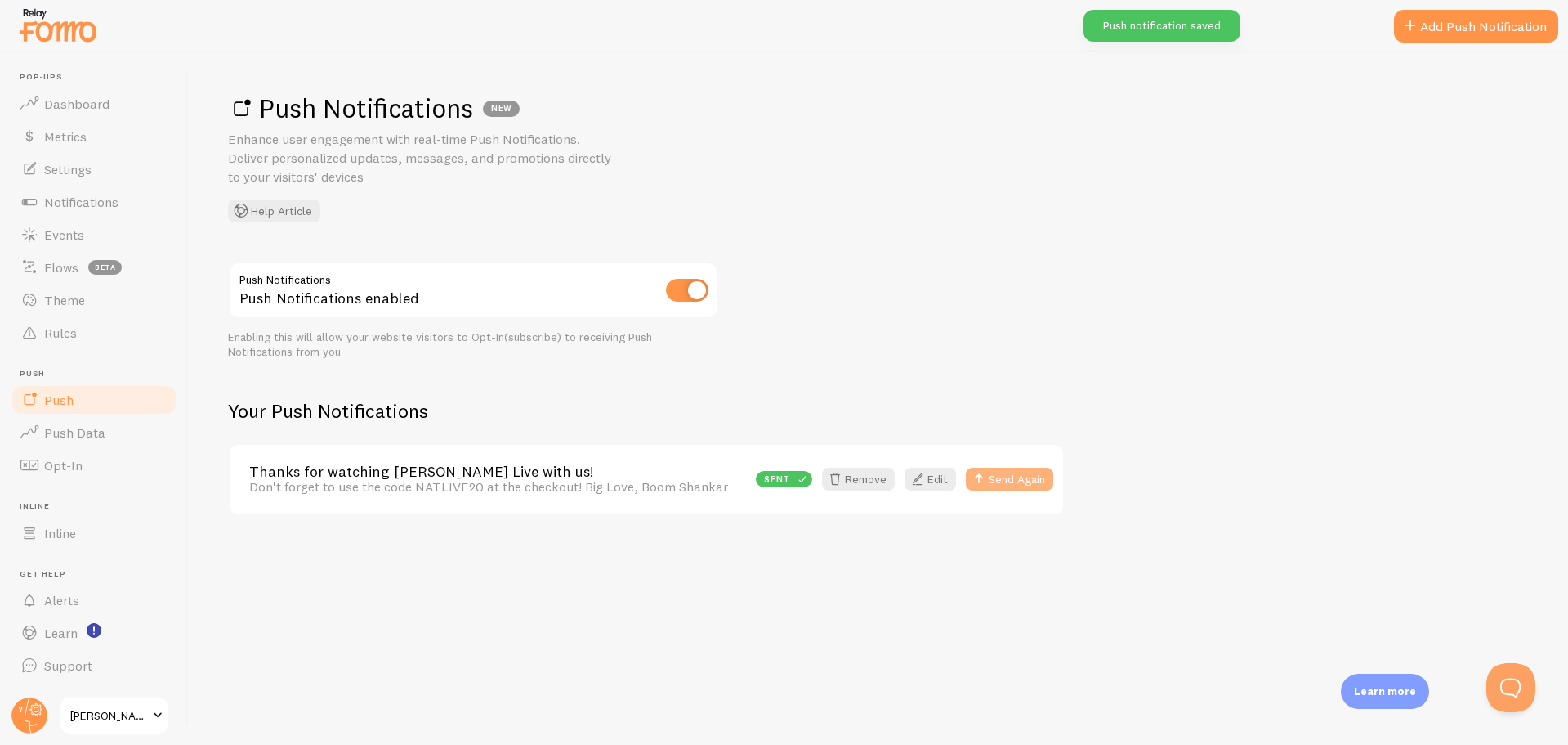
click at [1011, 482] on button "Send Again" at bounding box center [1009, 479] width 87 height 23
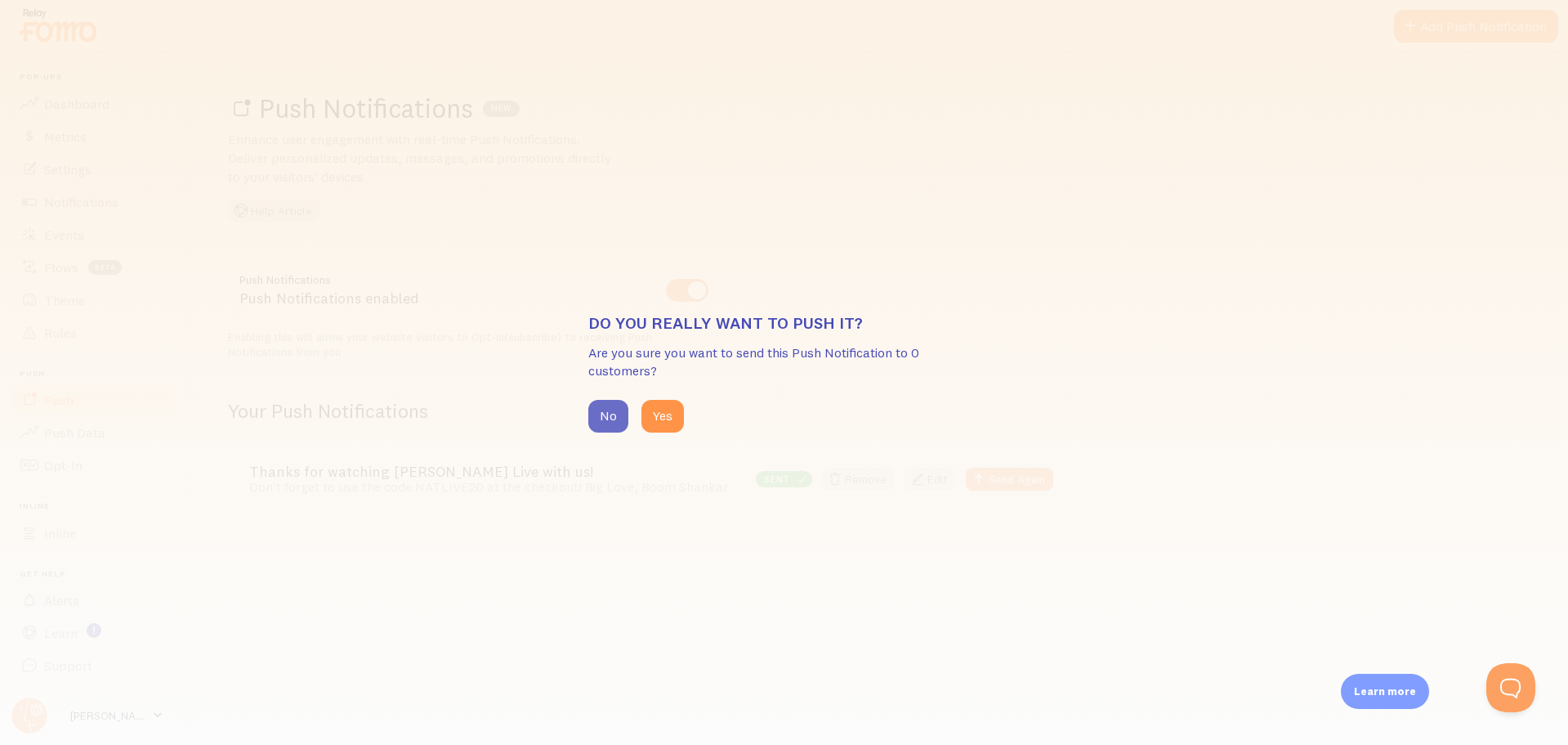
click at [604, 422] on button "No" at bounding box center [608, 416] width 40 height 32
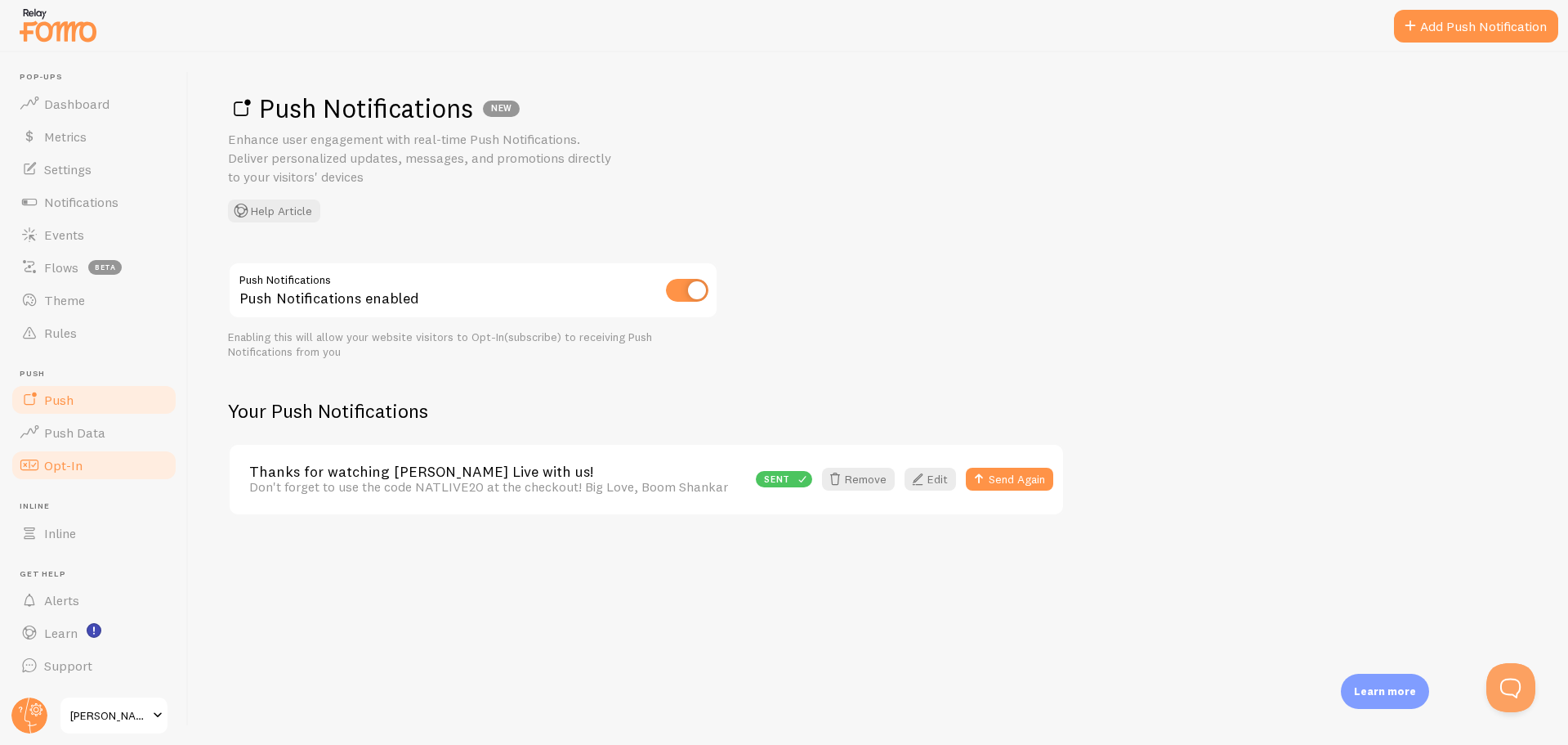
click at [69, 464] on span "Opt-In" at bounding box center [64, 464] width 38 height 16
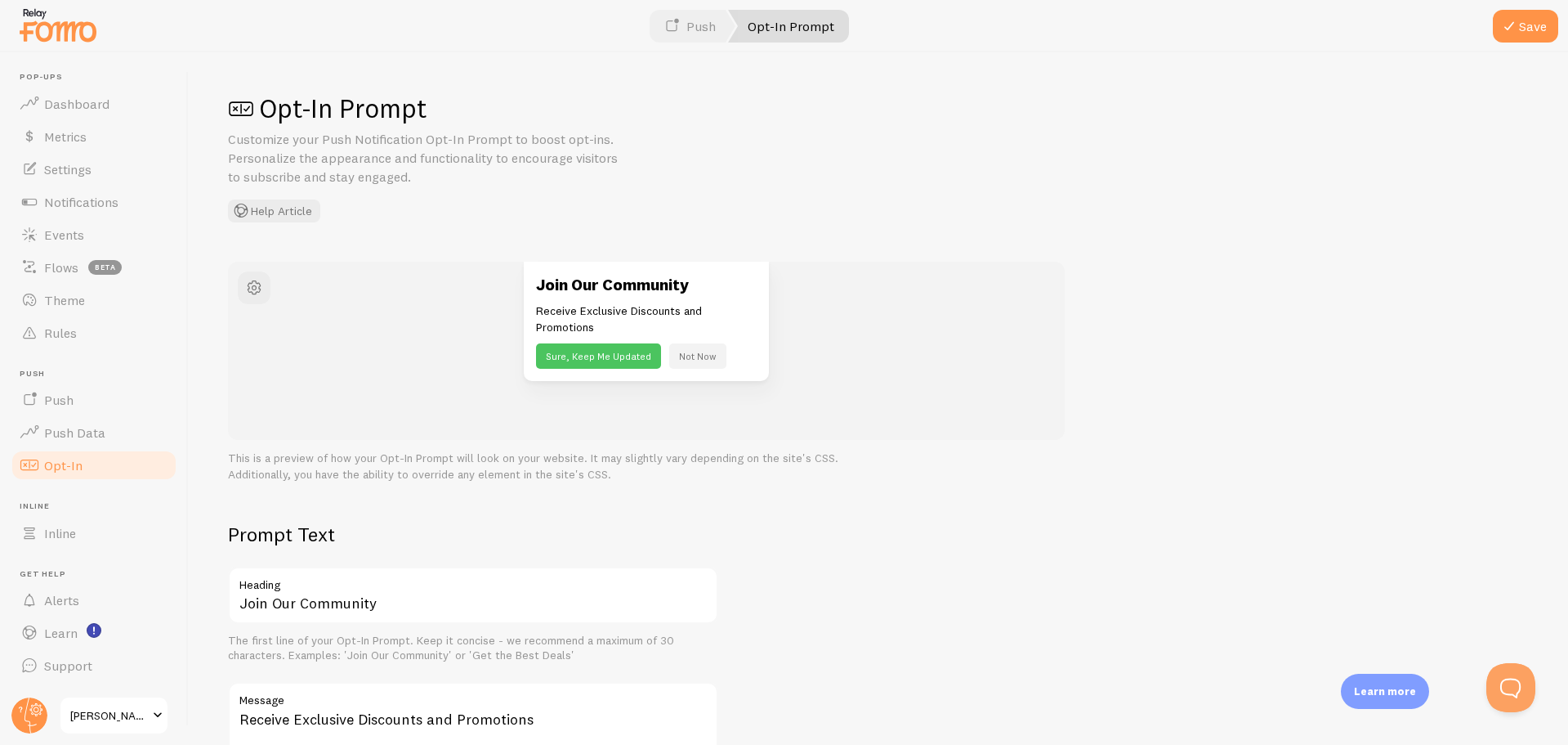
click at [677, 21] on span at bounding box center [672, 26] width 20 height 20
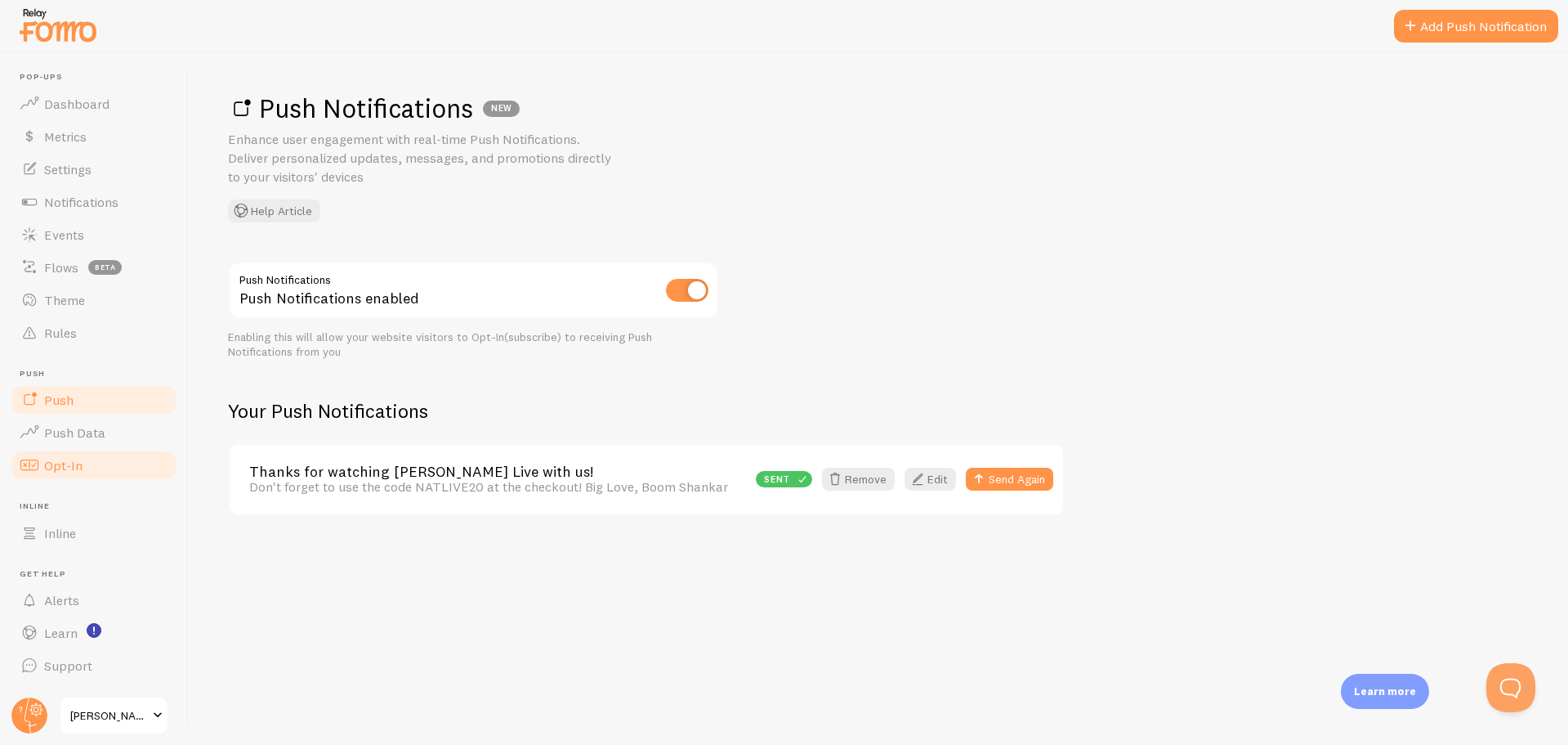
click at [83, 469] on link "Opt-In" at bounding box center [93, 465] width 168 height 32
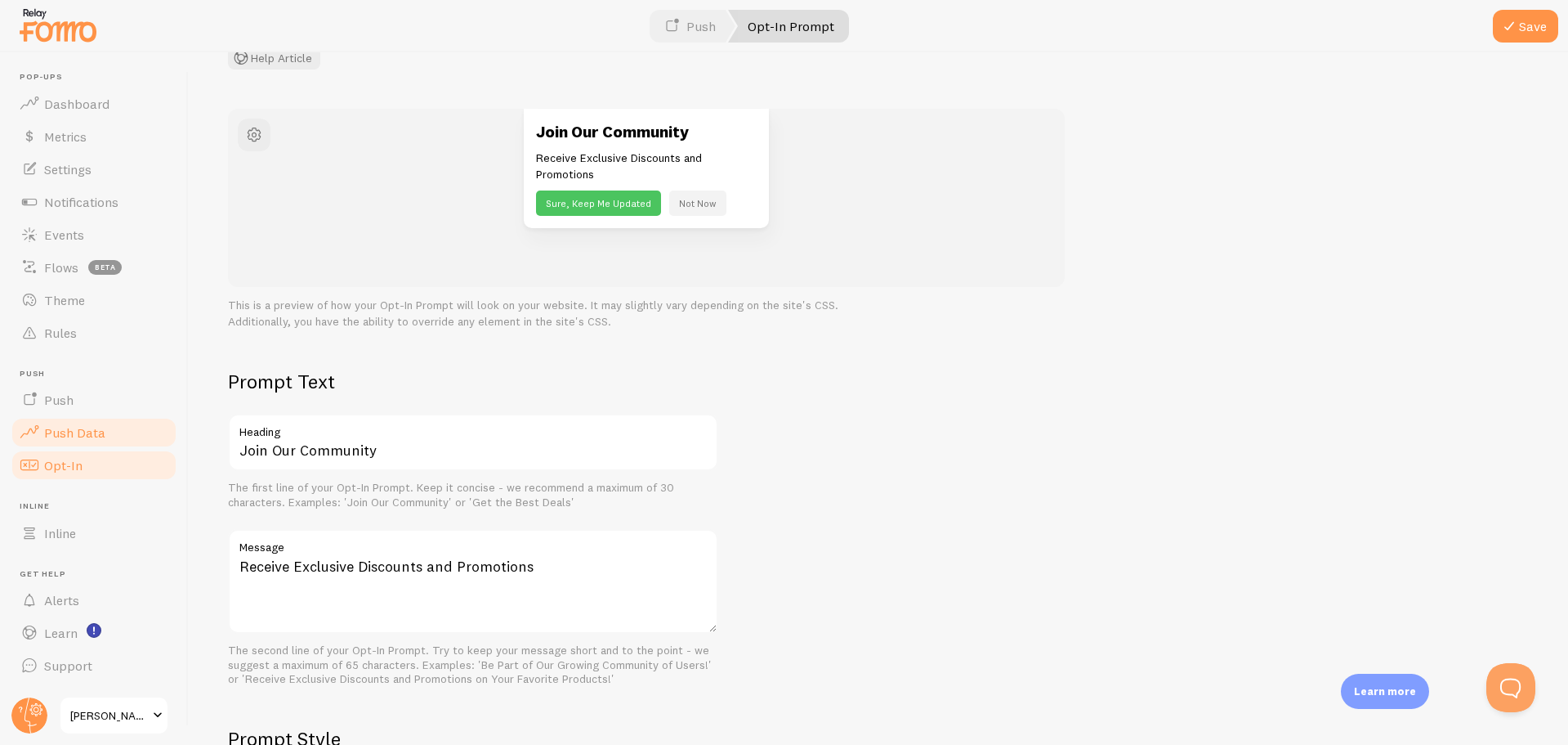
scroll to position [162, 0]
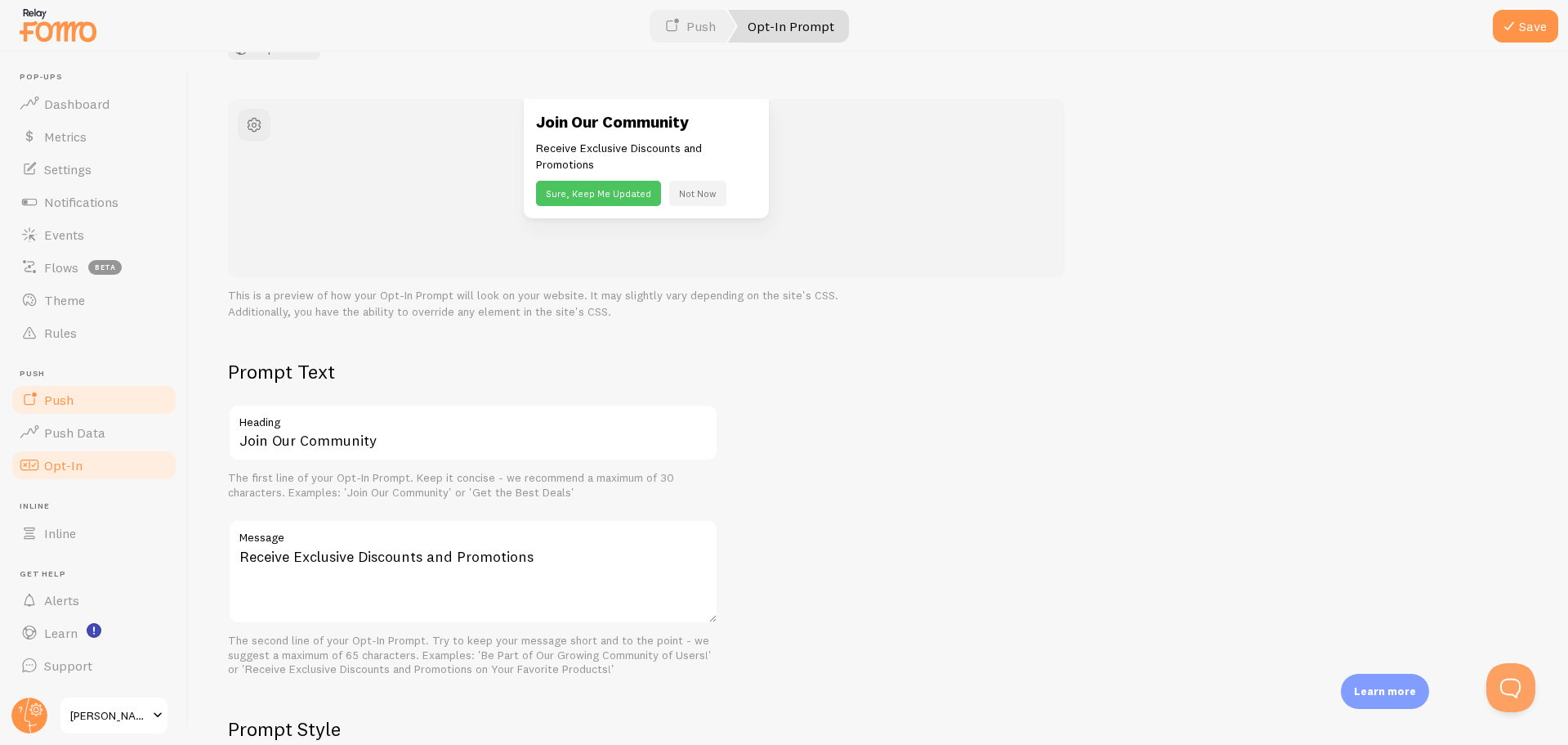
click at [109, 400] on link "Push" at bounding box center [93, 400] width 168 height 32
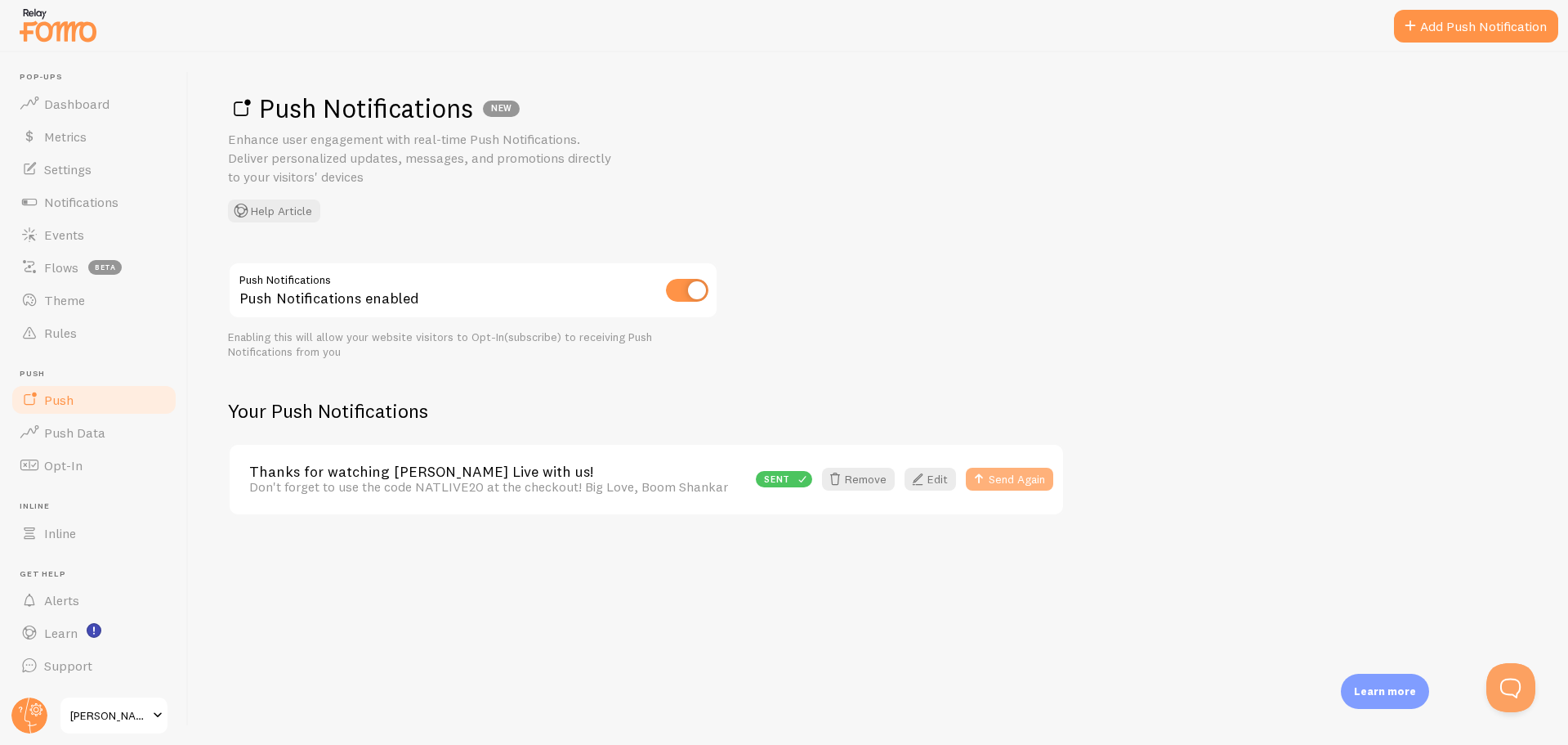
click at [1014, 479] on button "Send Again" at bounding box center [1009, 479] width 87 height 23
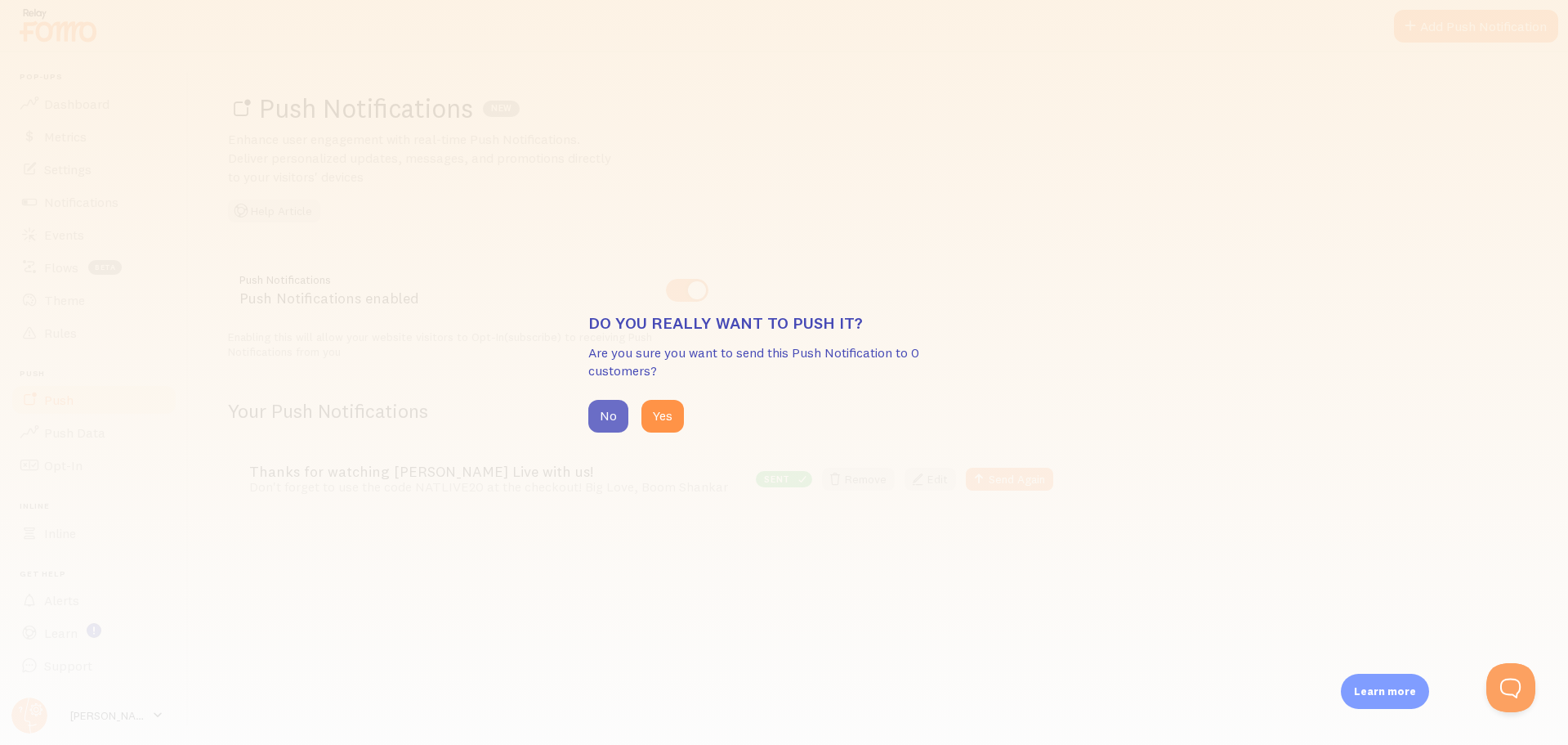
click at [596, 413] on button "No" at bounding box center [608, 416] width 40 height 32
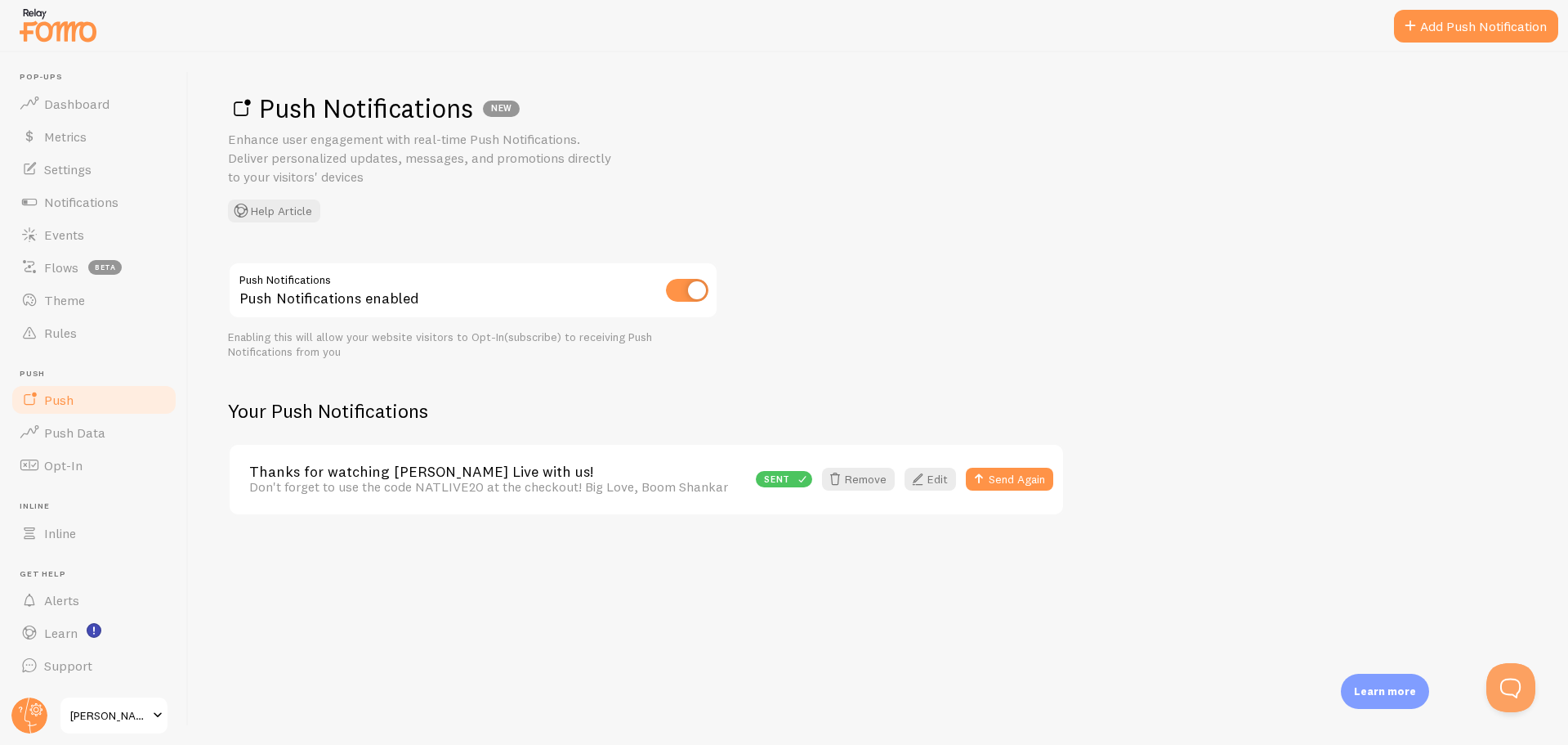
click at [691, 291] on input "checkbox" at bounding box center [687, 290] width 43 height 23
checkbox input "false"
